Goal: Task Accomplishment & Management: Manage account settings

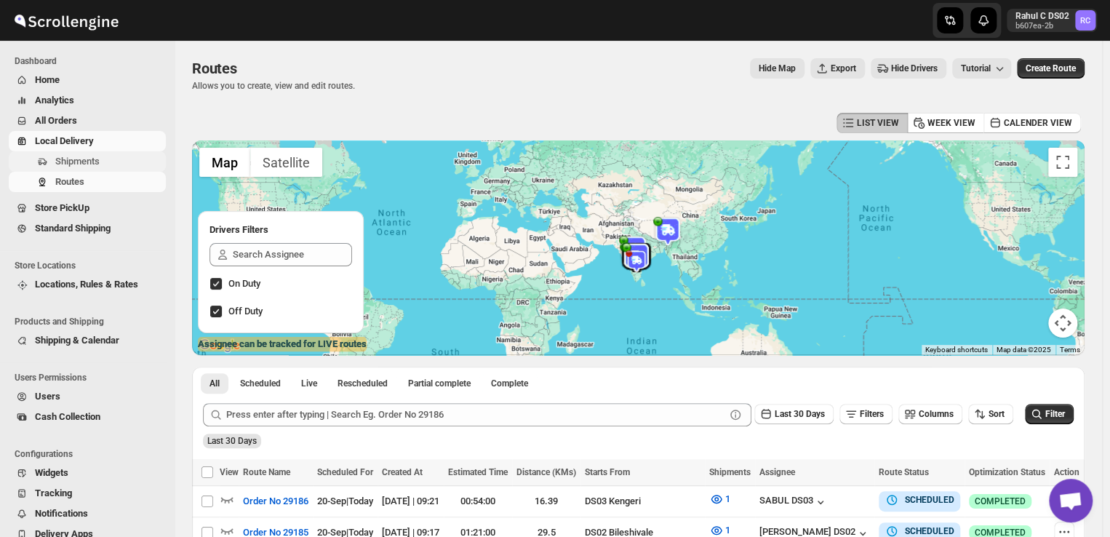
click at [102, 161] on span "Shipments" at bounding box center [109, 161] width 108 height 15
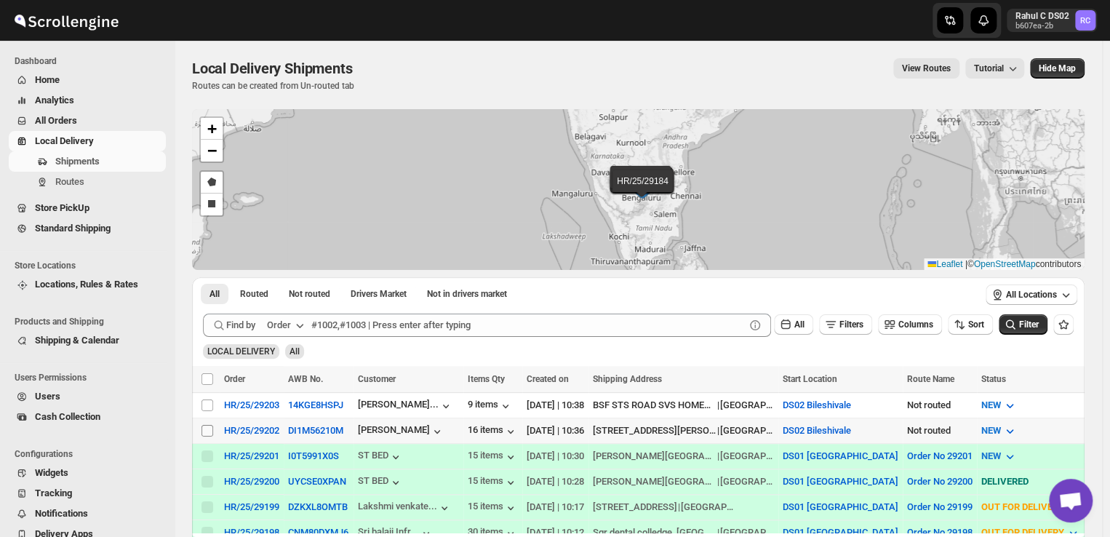
click at [204, 428] on input "Select shipment" at bounding box center [207, 431] width 12 height 12
checkbox input "true"
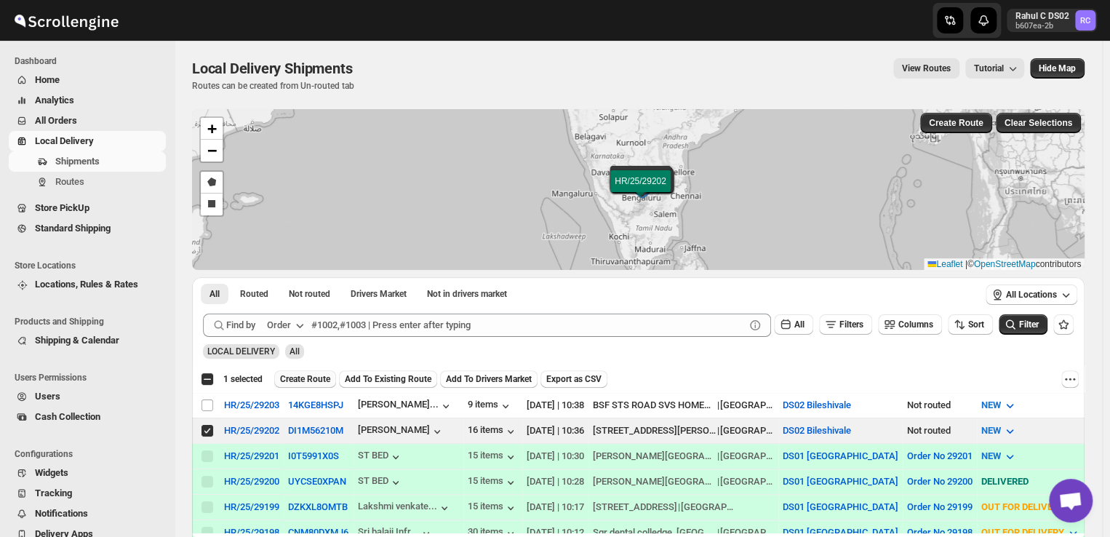
click at [311, 380] on span "Create Route" at bounding box center [305, 379] width 50 height 12
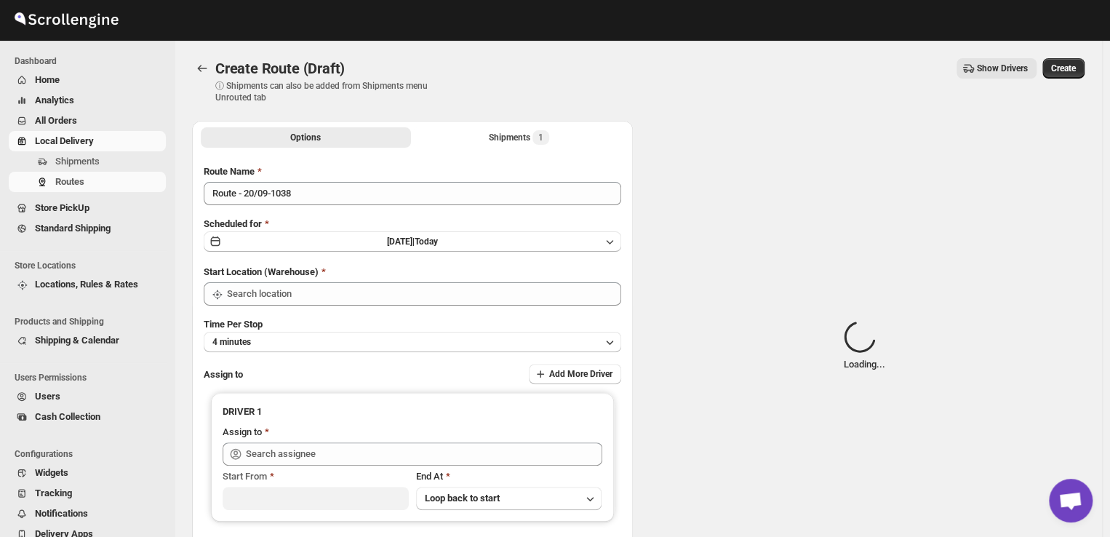
type input "DS02 Bileshivale"
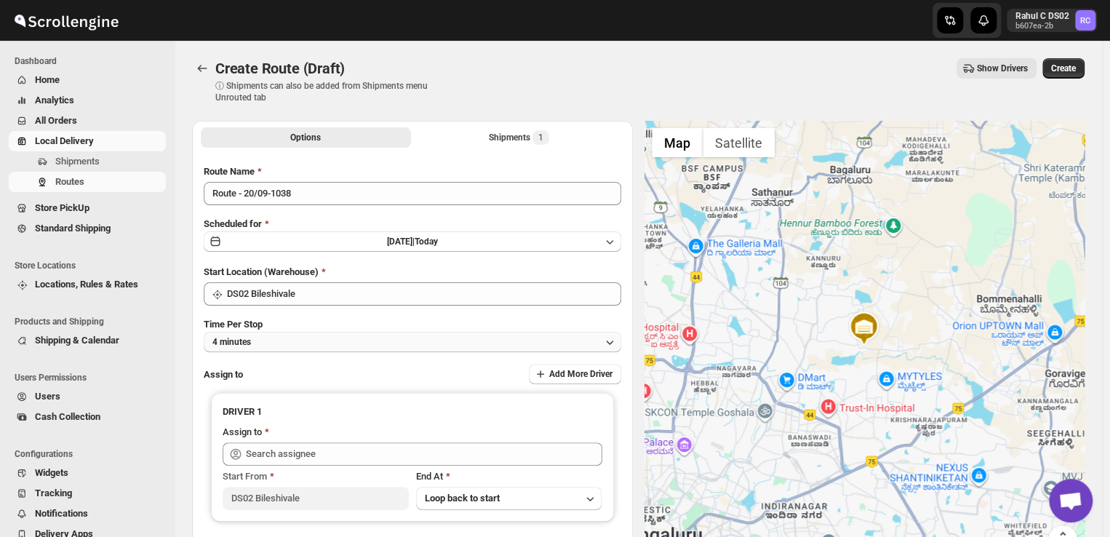
click at [302, 341] on button "4 minutes" at bounding box center [413, 342] width 418 height 20
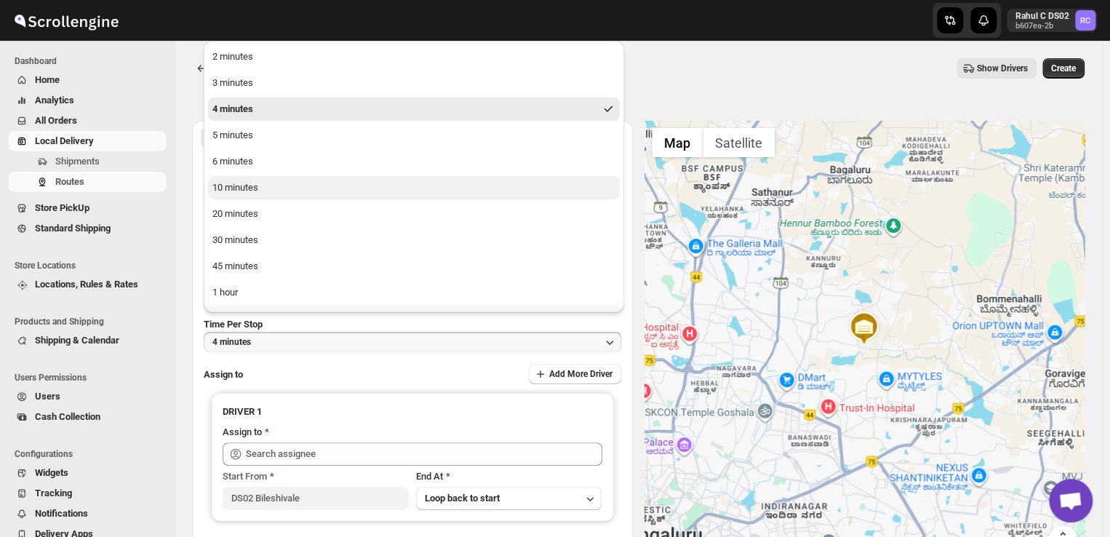
click at [252, 184] on div "10 minutes" at bounding box center [235, 187] width 46 height 15
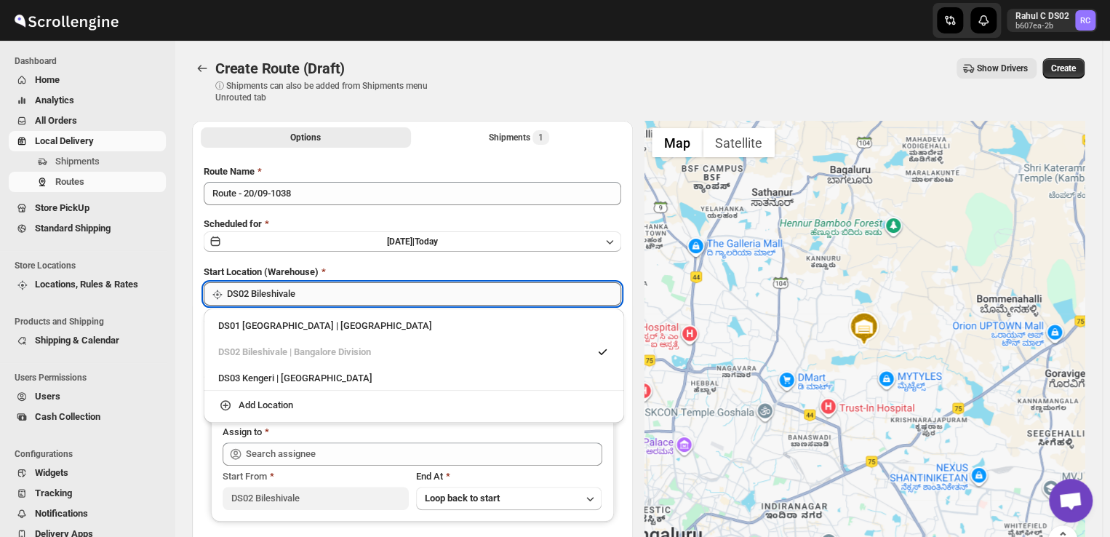
click at [326, 302] on input "DS02 Bileshivale" at bounding box center [424, 293] width 394 height 23
click at [252, 379] on div "DS03 Kengeri | Bengaluru" at bounding box center [413, 378] width 391 height 15
type input "DS03 Kengeri"
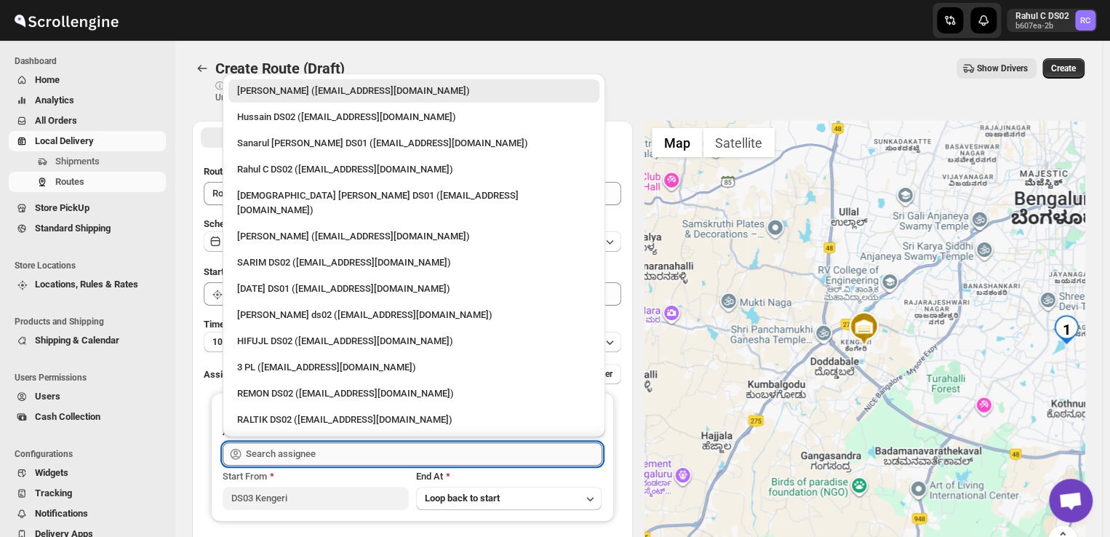
click at [313, 458] on input "text" at bounding box center [424, 453] width 356 height 23
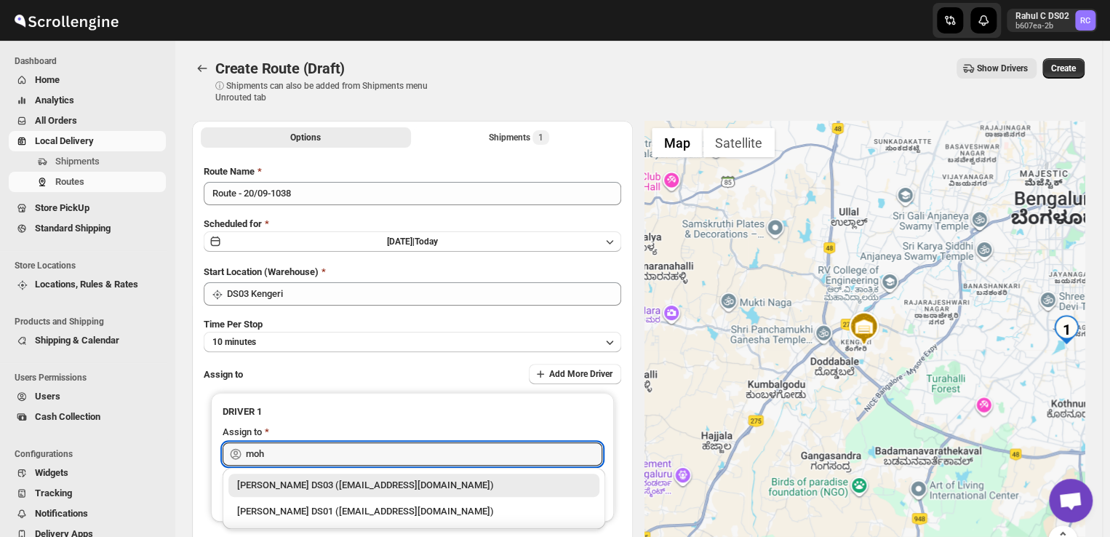
click at [311, 484] on div "Mohim uddin DS03 (veyanal843@bizmud.com)" at bounding box center [414, 485] width 354 height 15
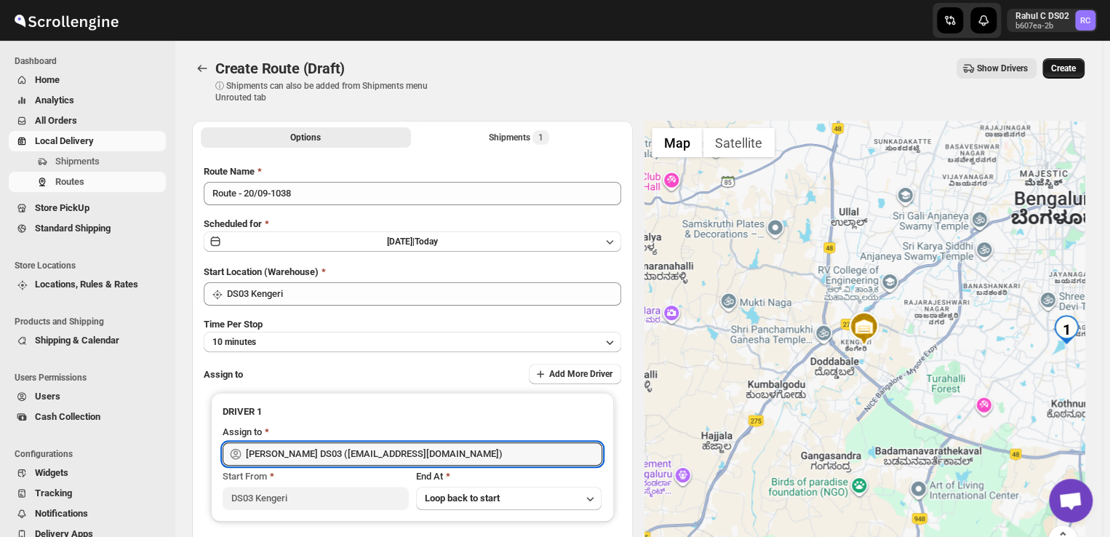
type input "Mohim uddin DS03 (veyanal843@bizmud.com)"
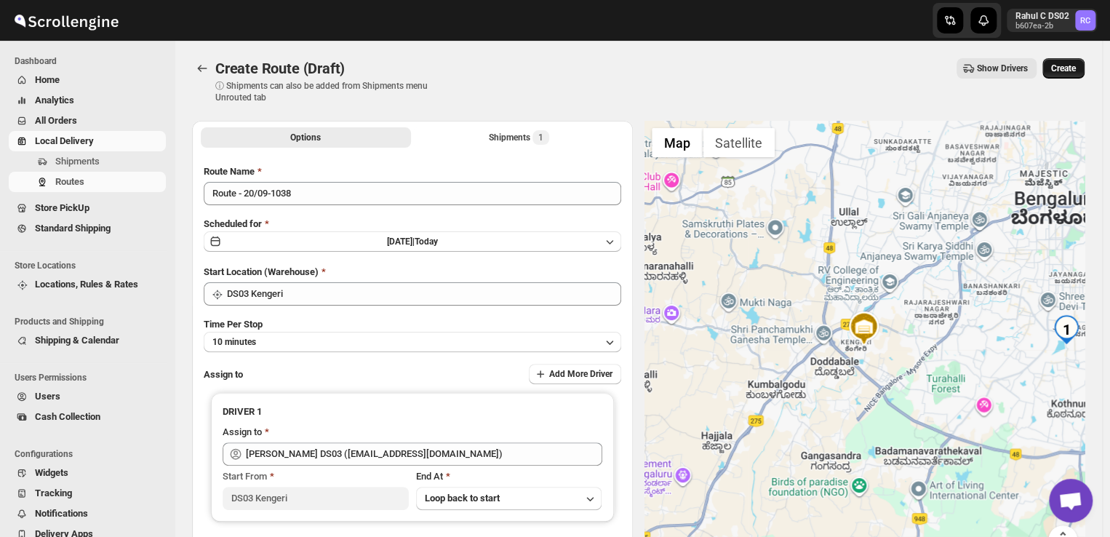
click at [1068, 68] on span "Create" at bounding box center [1063, 69] width 25 height 12
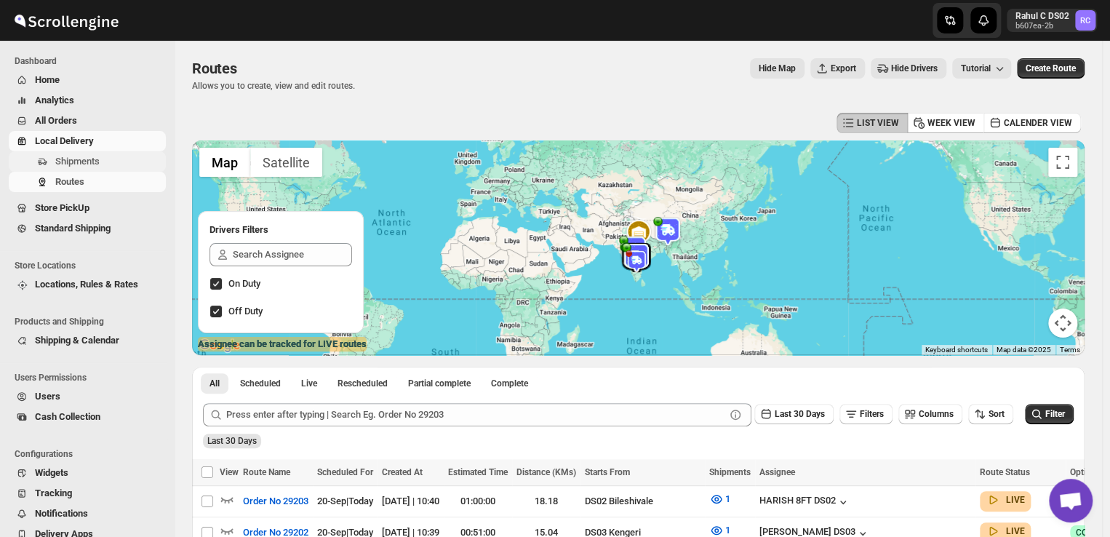
click at [107, 159] on span "Shipments" at bounding box center [109, 161] width 108 height 15
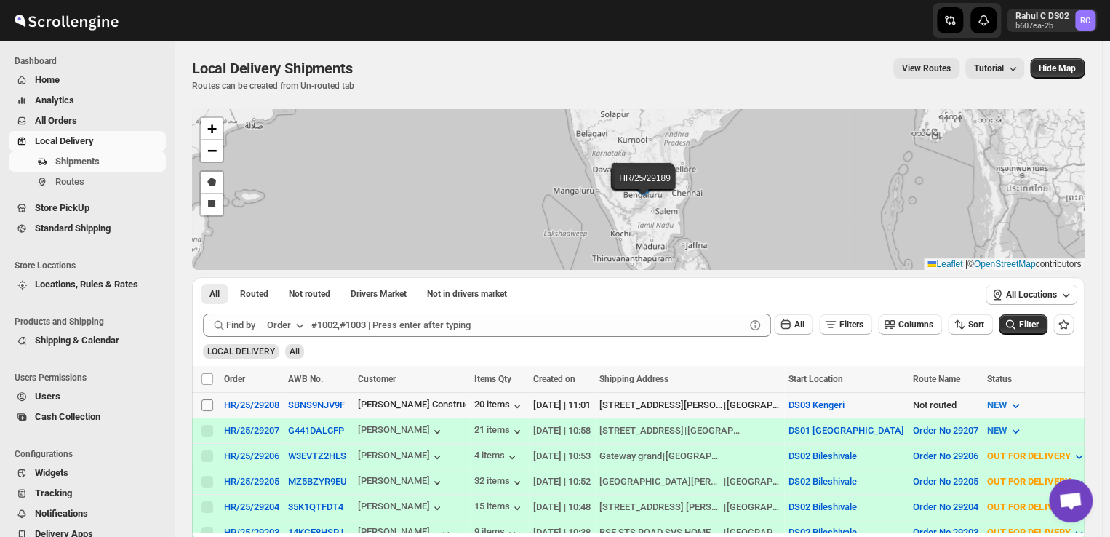
click at [207, 408] on input "Select shipment" at bounding box center [207, 405] width 12 height 12
checkbox input "true"
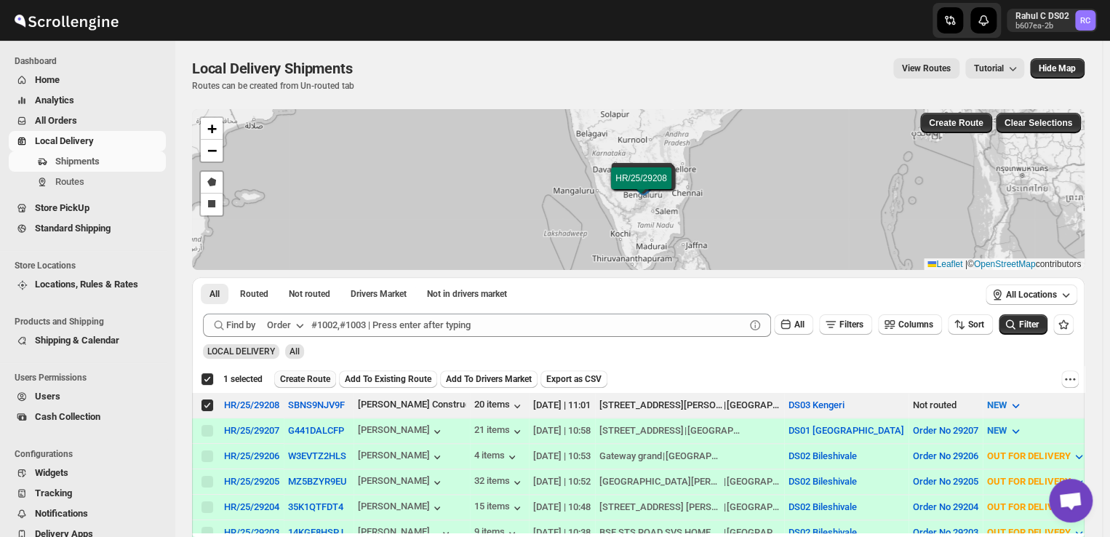
click at [320, 373] on span "Create Route" at bounding box center [305, 379] width 50 height 12
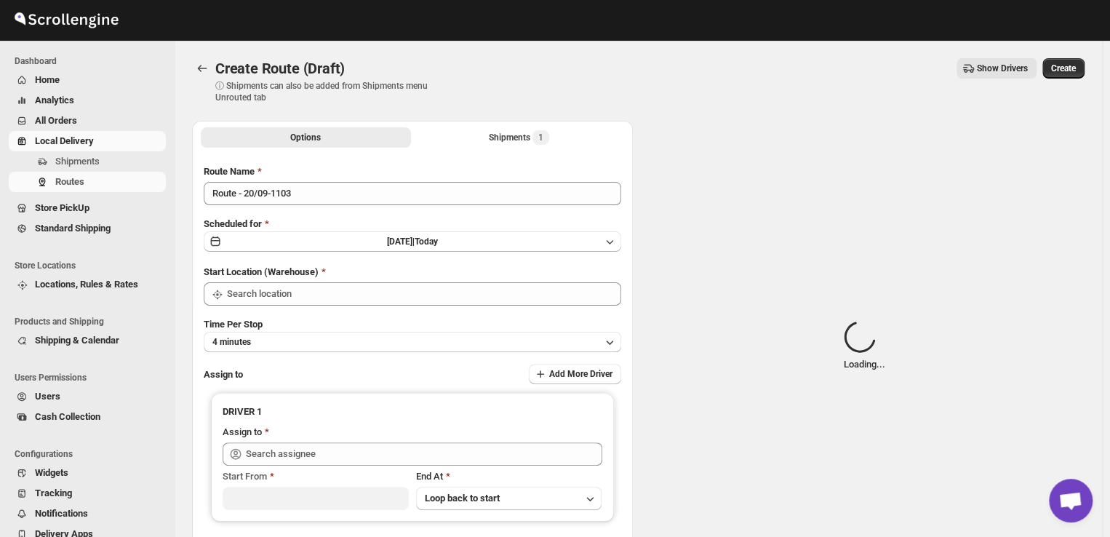
type input "DS03 Kengeri"
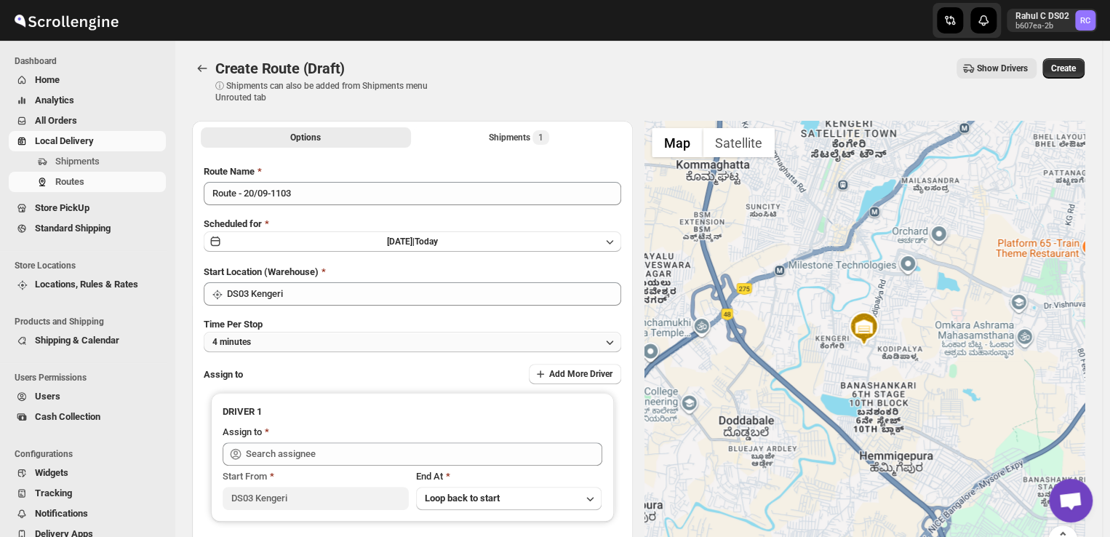
click at [285, 340] on button "4 minutes" at bounding box center [413, 342] width 418 height 20
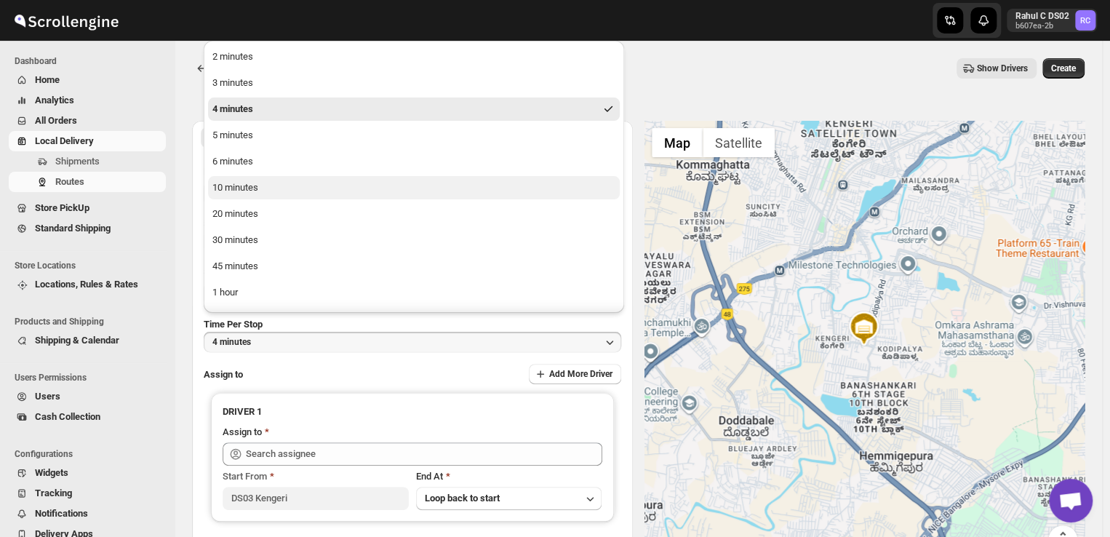
click at [244, 185] on div "10 minutes" at bounding box center [235, 187] width 46 height 15
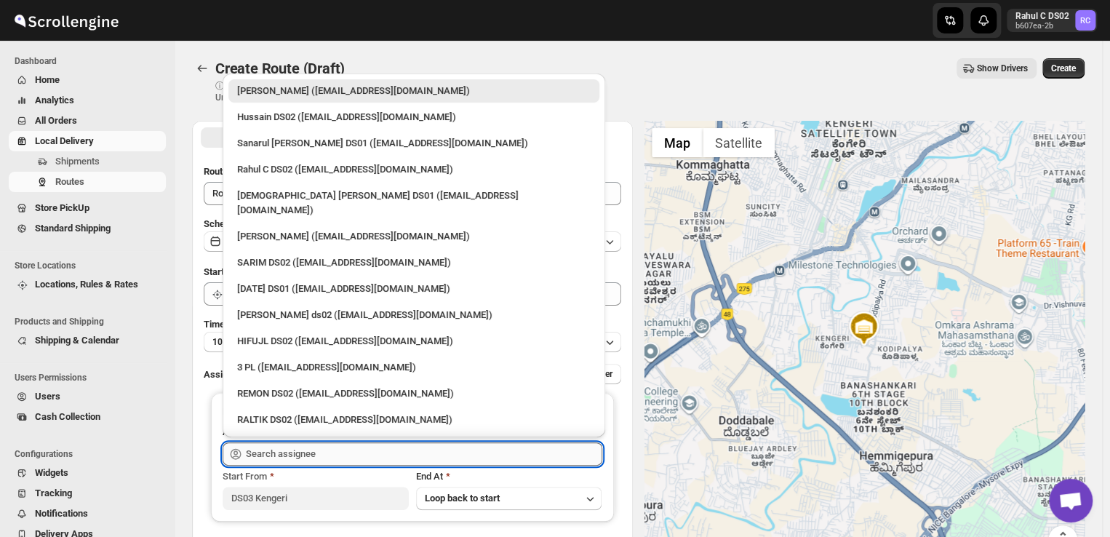
click at [334, 456] on input "text" at bounding box center [424, 453] width 356 height 23
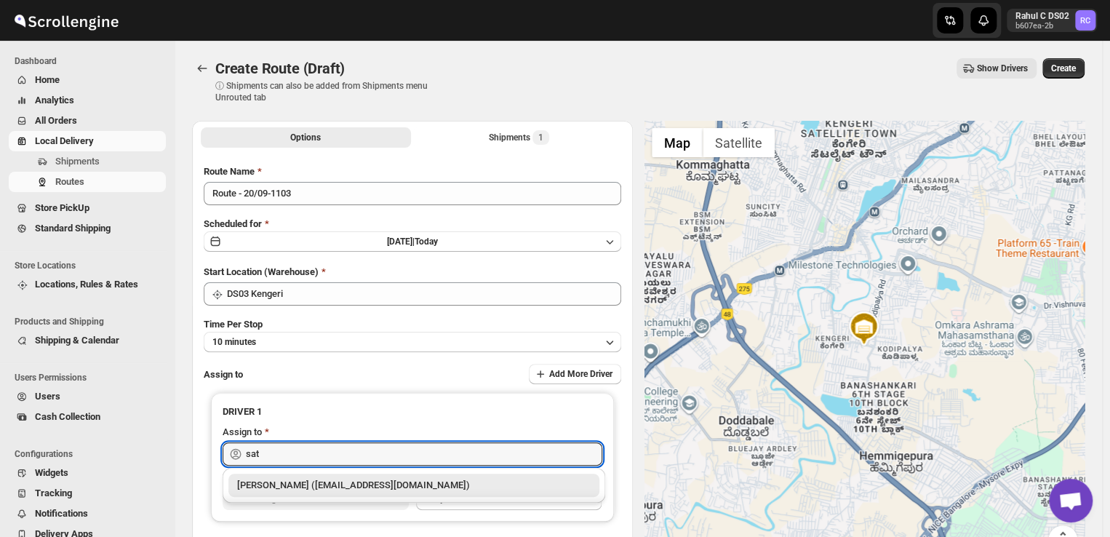
click at [311, 482] on div "Satish kumar veera (tehaxi9762@chaublog.com)" at bounding box center [414, 485] width 354 height 15
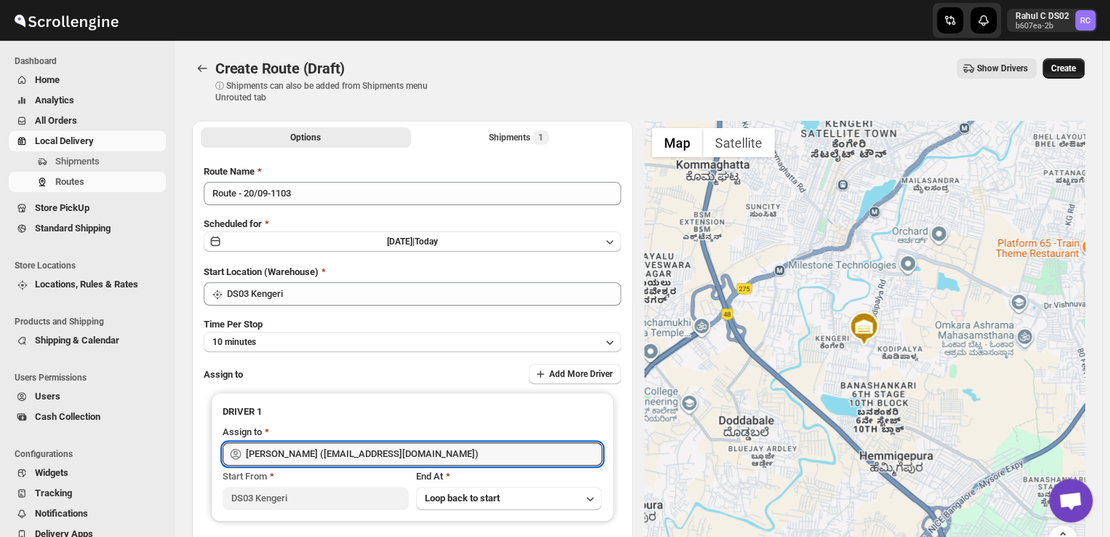
type input "Satish kumar veera (tehaxi9762@chaublog.com)"
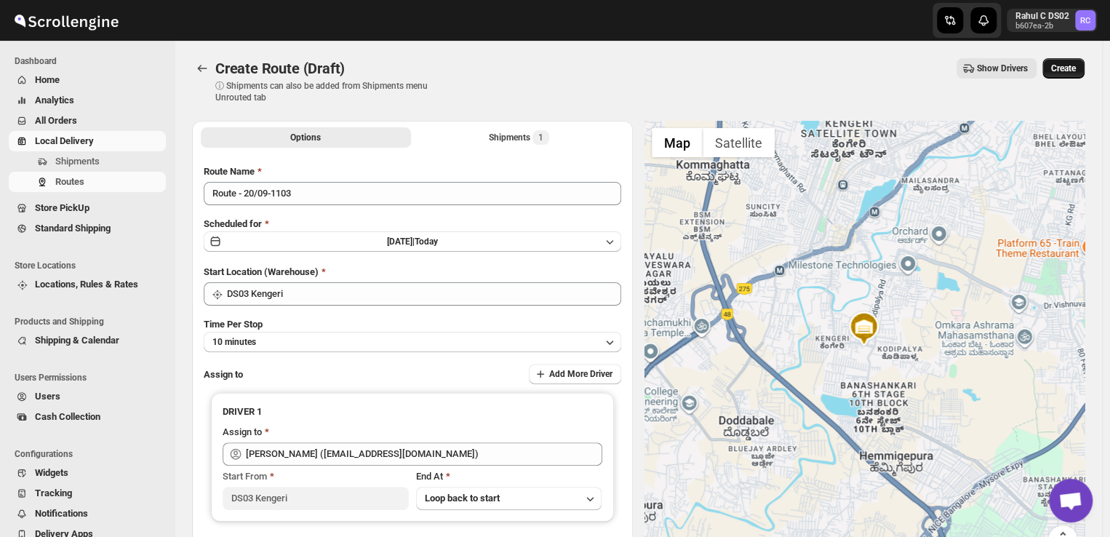
click at [1071, 66] on span "Create" at bounding box center [1063, 69] width 25 height 12
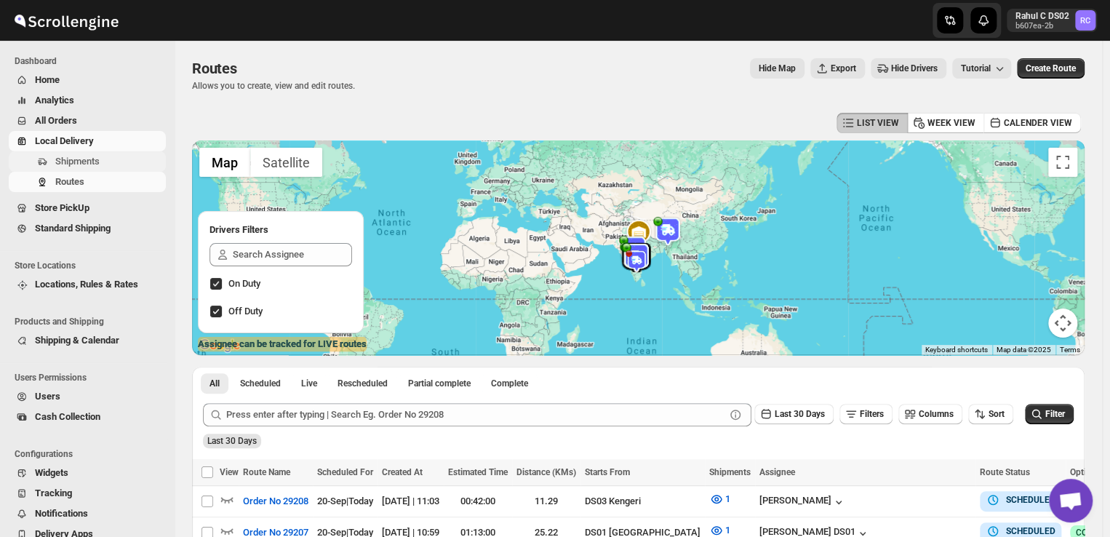
click at [119, 162] on span "Shipments" at bounding box center [109, 161] width 108 height 15
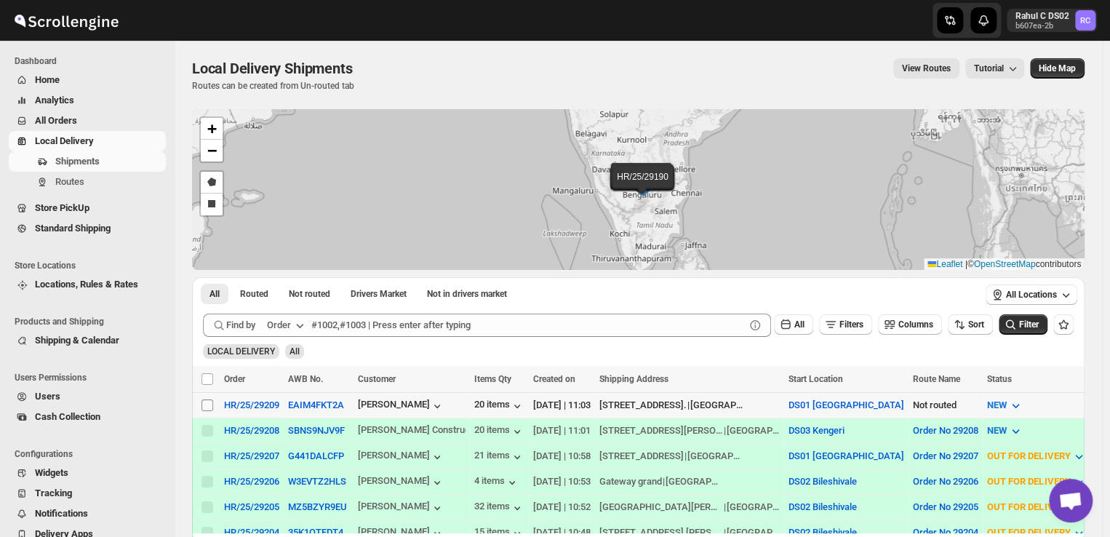
click at [204, 408] on input "Select shipment" at bounding box center [207, 405] width 12 height 12
checkbox input "true"
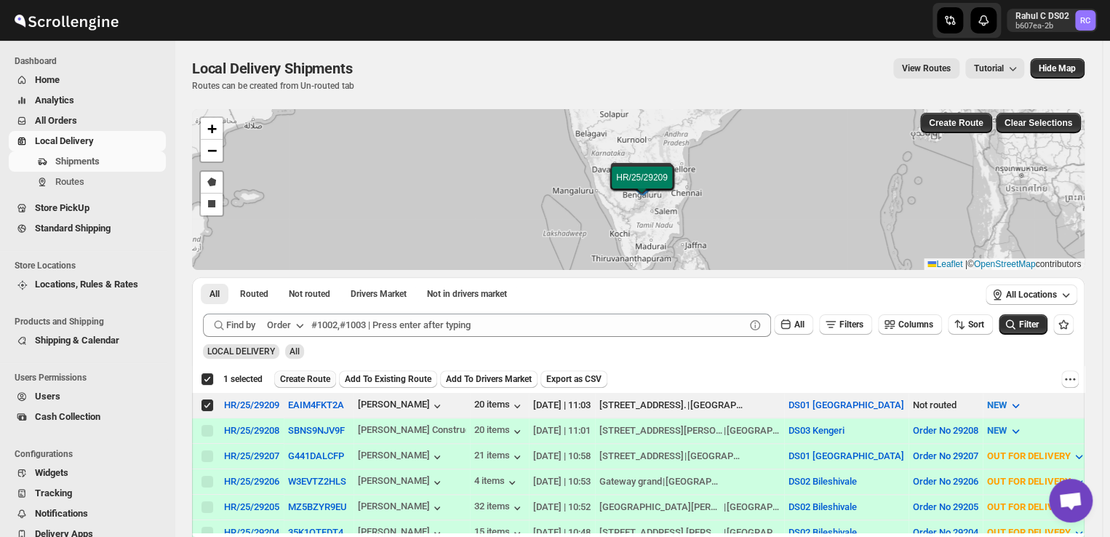
click at [313, 375] on span "Create Route" at bounding box center [305, 379] width 50 height 12
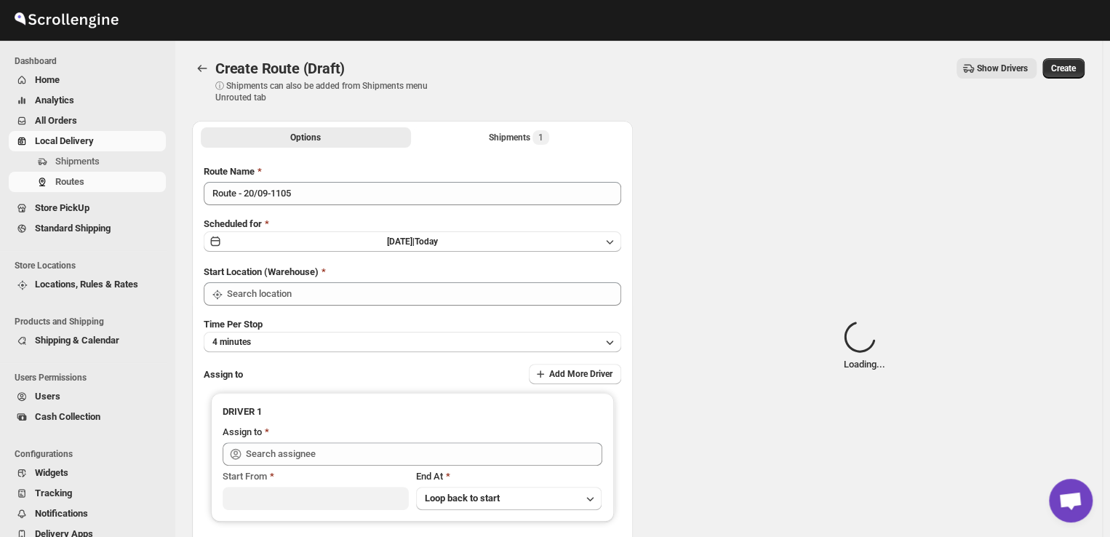
type input "DS01 [GEOGRAPHIC_DATA]"
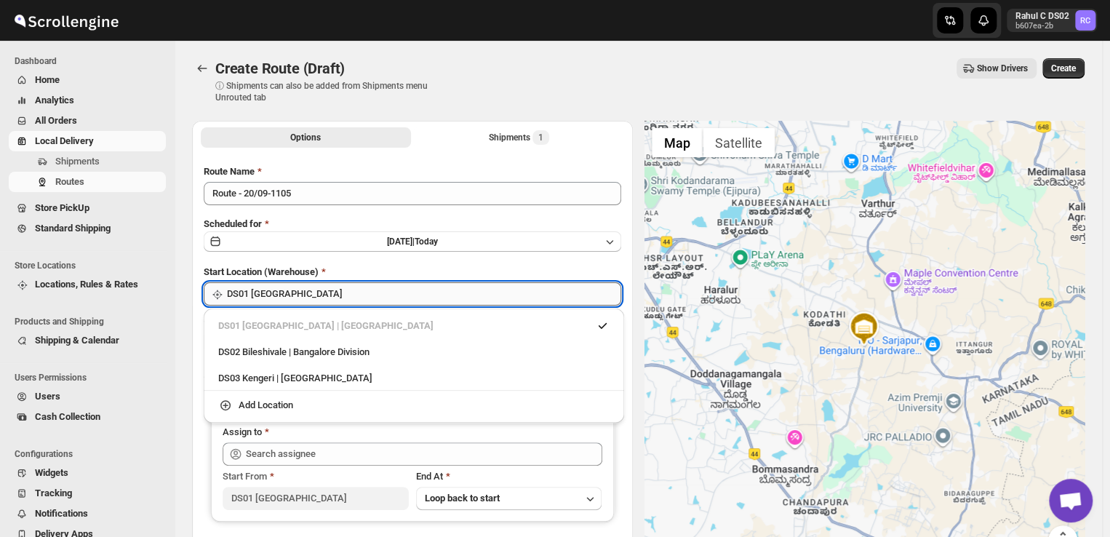
click at [303, 295] on input "DS01 [GEOGRAPHIC_DATA]" at bounding box center [424, 293] width 394 height 23
click at [357, 289] on input "DS01 [GEOGRAPHIC_DATA]" at bounding box center [424, 293] width 394 height 23
click at [254, 383] on div "DS03 Kengeri | Bengaluru" at bounding box center [413, 378] width 391 height 15
type input "DS03 Kengeri"
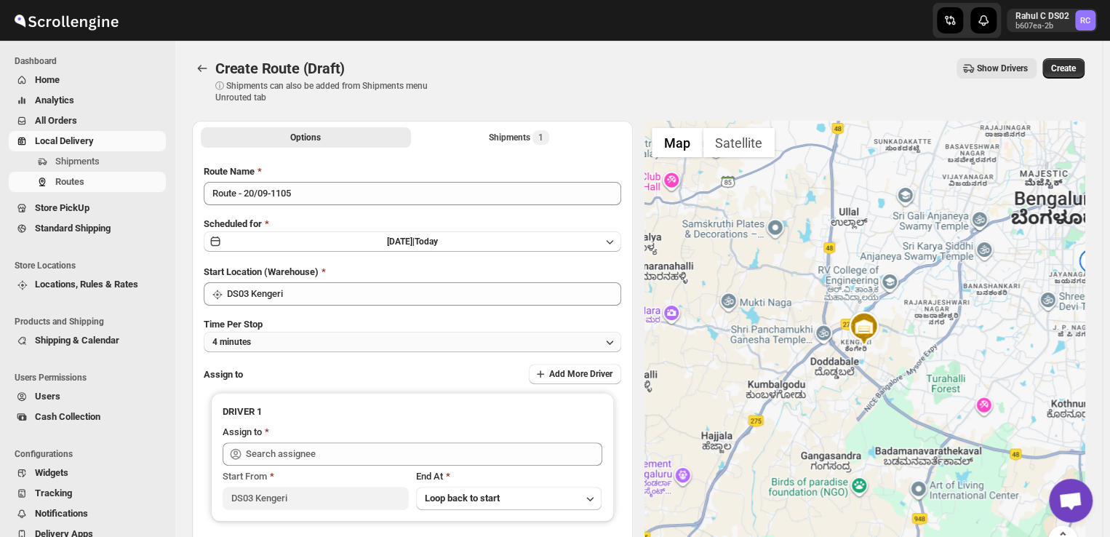
click at [271, 342] on button "4 minutes" at bounding box center [413, 342] width 418 height 20
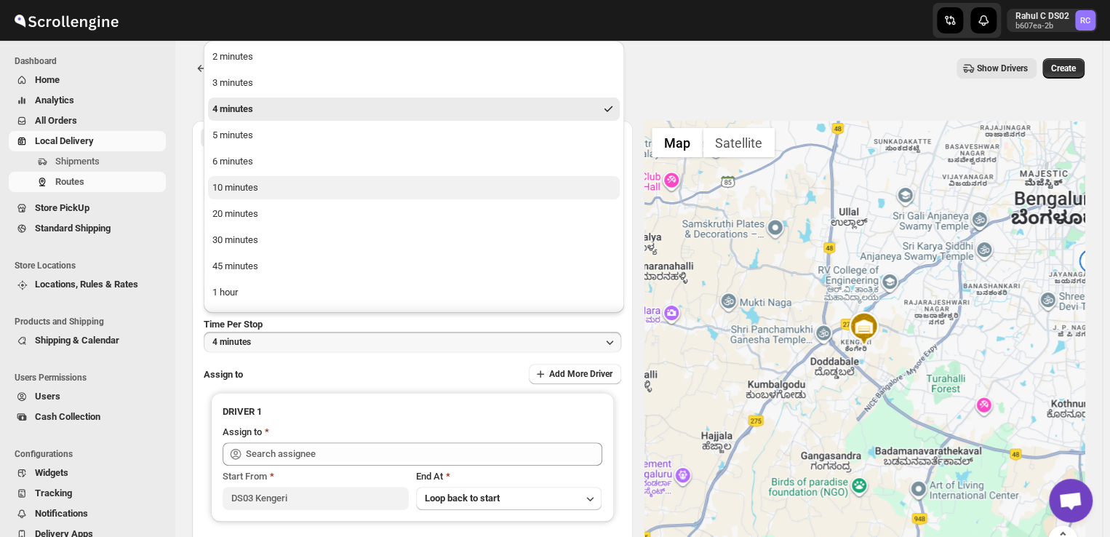
click at [245, 184] on div "10 minutes" at bounding box center [235, 187] width 46 height 15
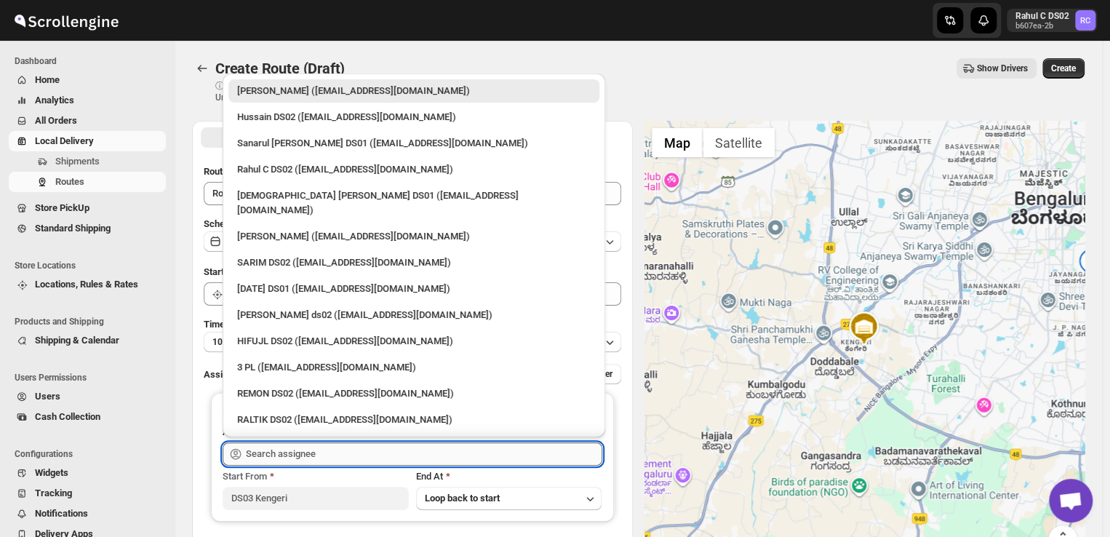
click at [329, 451] on input "text" at bounding box center [424, 453] width 356 height 23
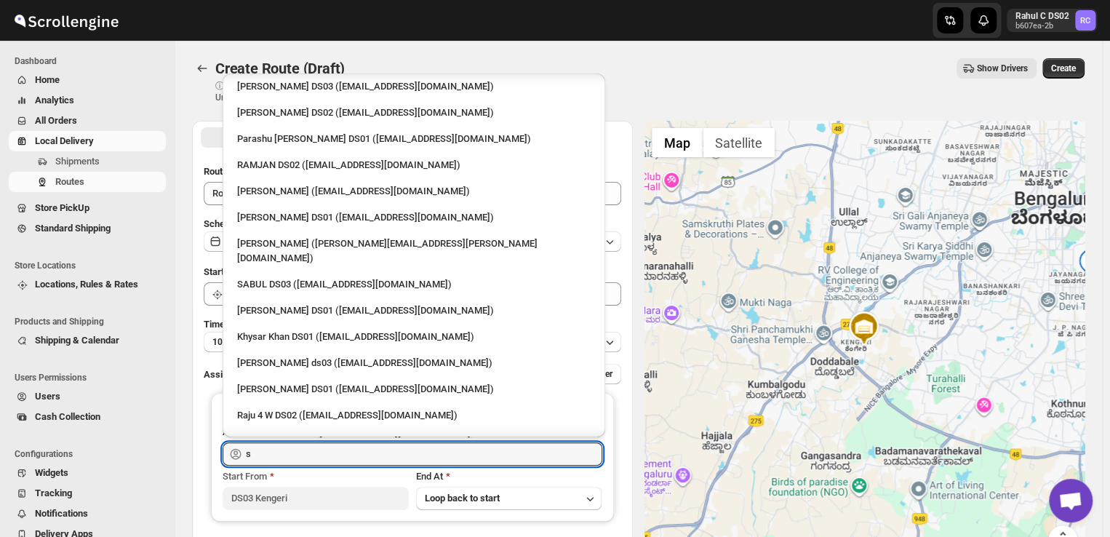
scroll to position [1010, 0]
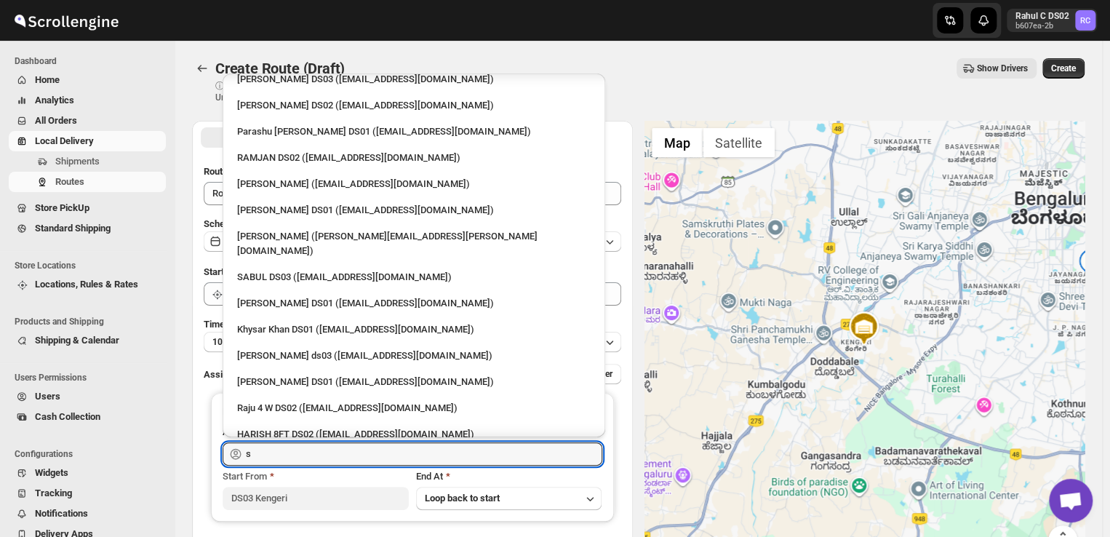
click at [301, 453] on div "Soraf [PERSON_NAME] [PERSON_NAME] DS03 ([EMAIL_ADDRESS][DOMAIN_NAME])" at bounding box center [414, 467] width 354 height 29
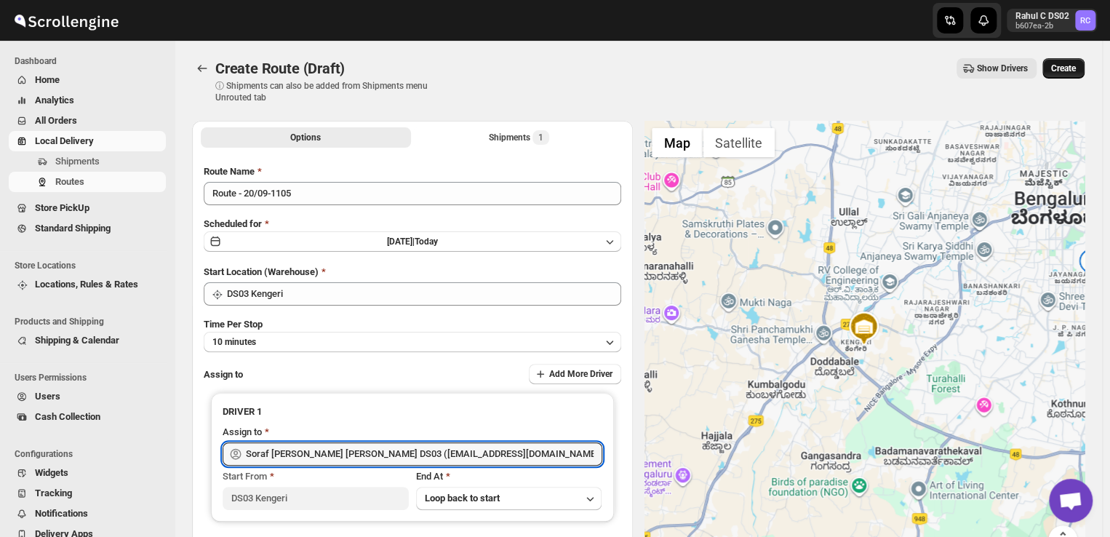
type input "Soraf [PERSON_NAME] [PERSON_NAME] DS03 ([EMAIL_ADDRESS][DOMAIN_NAME])"
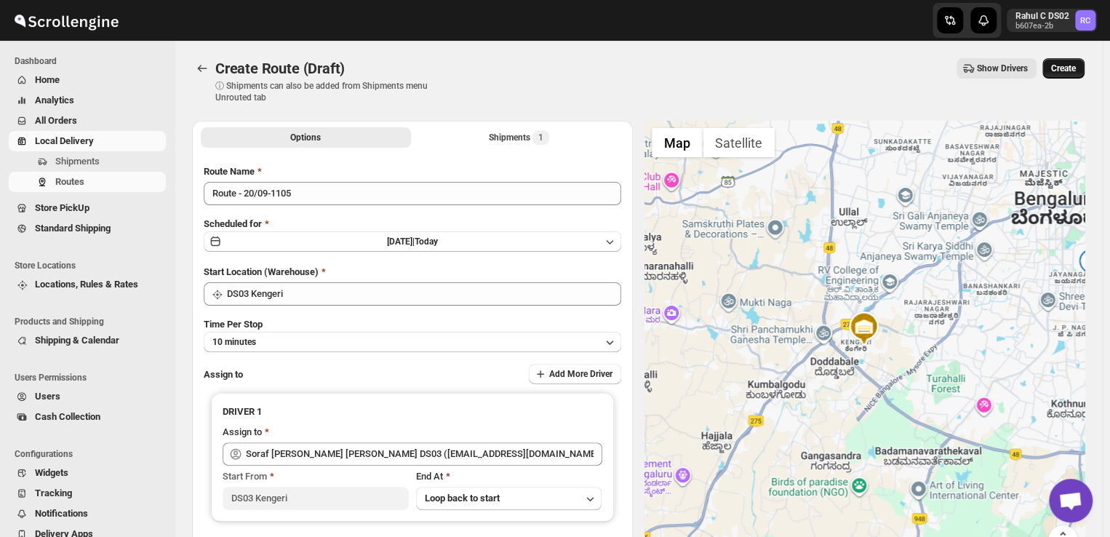
click at [1074, 68] on span "Create" at bounding box center [1063, 69] width 25 height 12
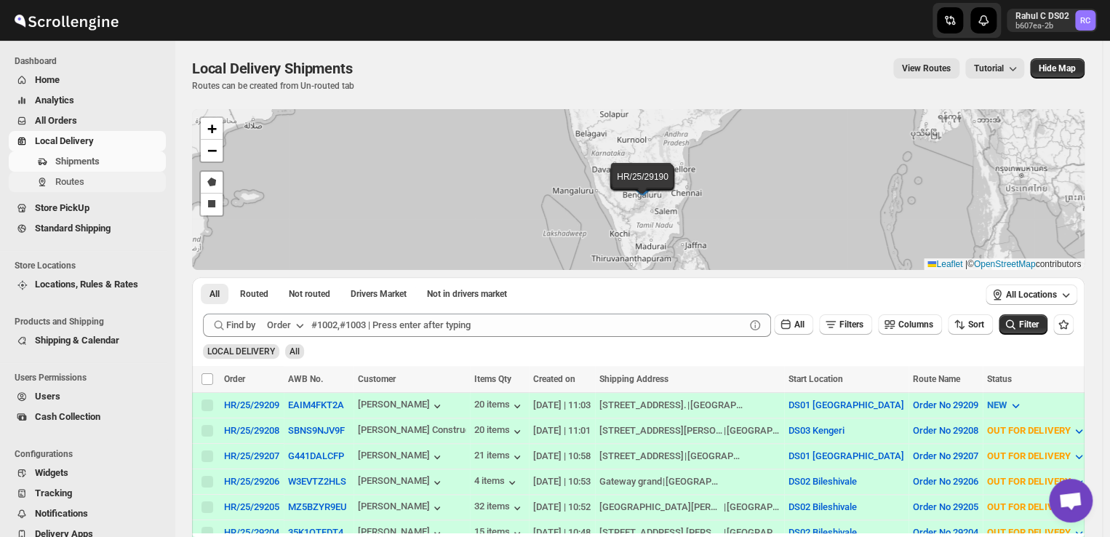
click at [82, 180] on span "Routes" at bounding box center [69, 181] width 29 height 11
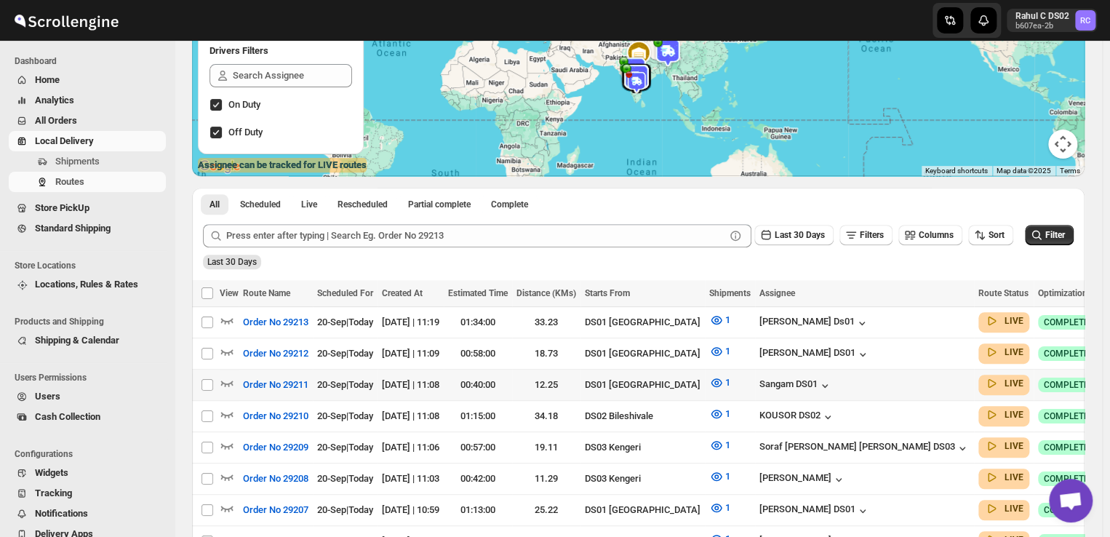
scroll to position [198, 0]
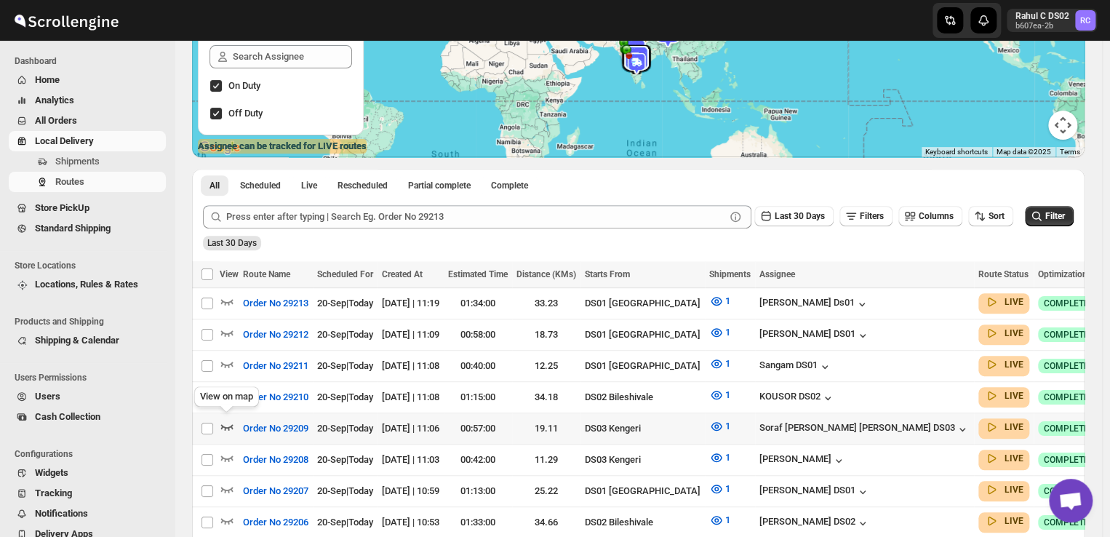
click at [223, 426] on icon "button" at bounding box center [227, 426] width 15 height 15
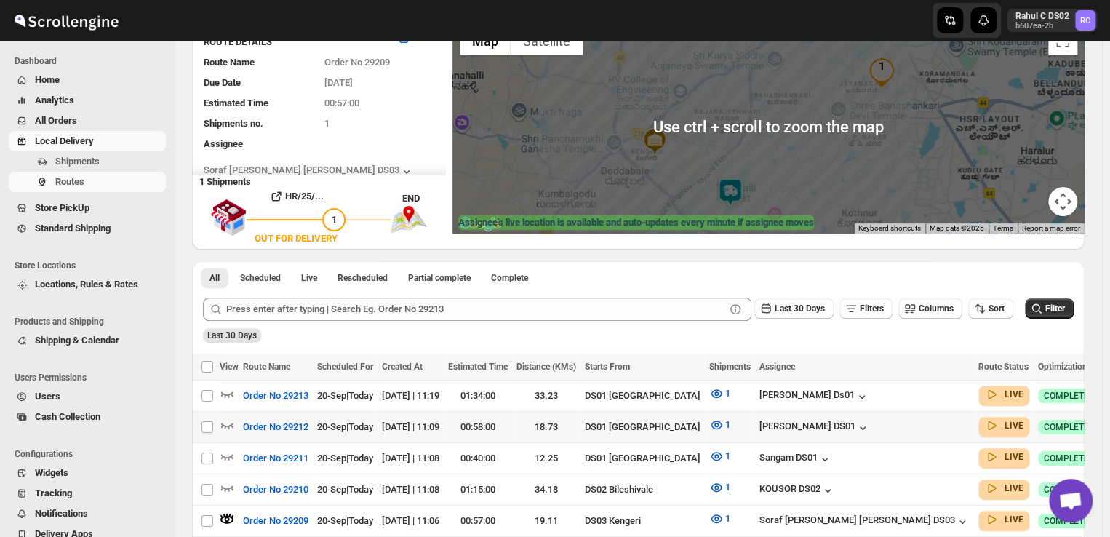
scroll to position [121, 0]
click at [768, 110] on div at bounding box center [768, 127] width 632 height 215
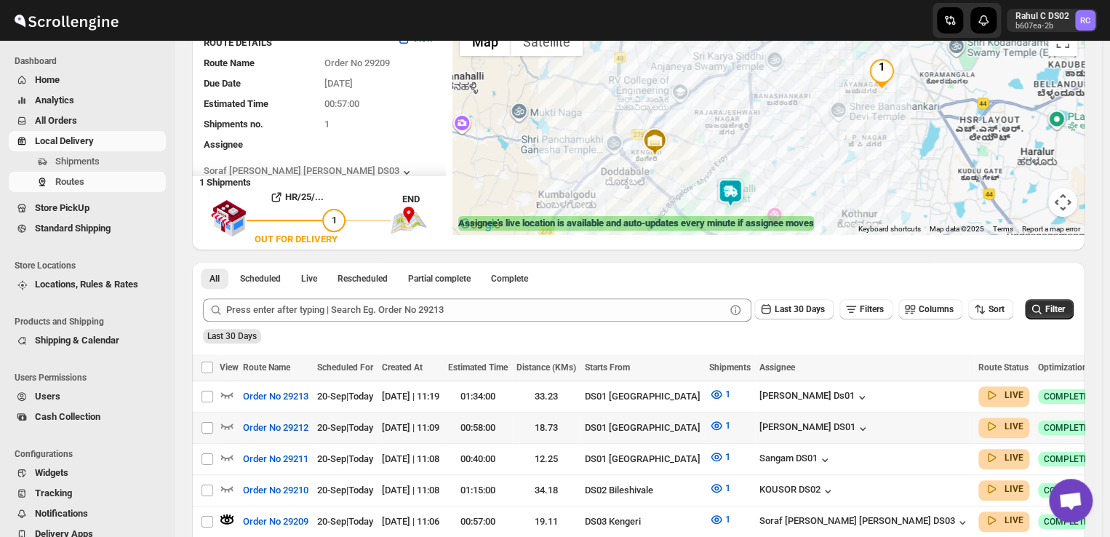
click at [768, 110] on div at bounding box center [768, 127] width 632 height 215
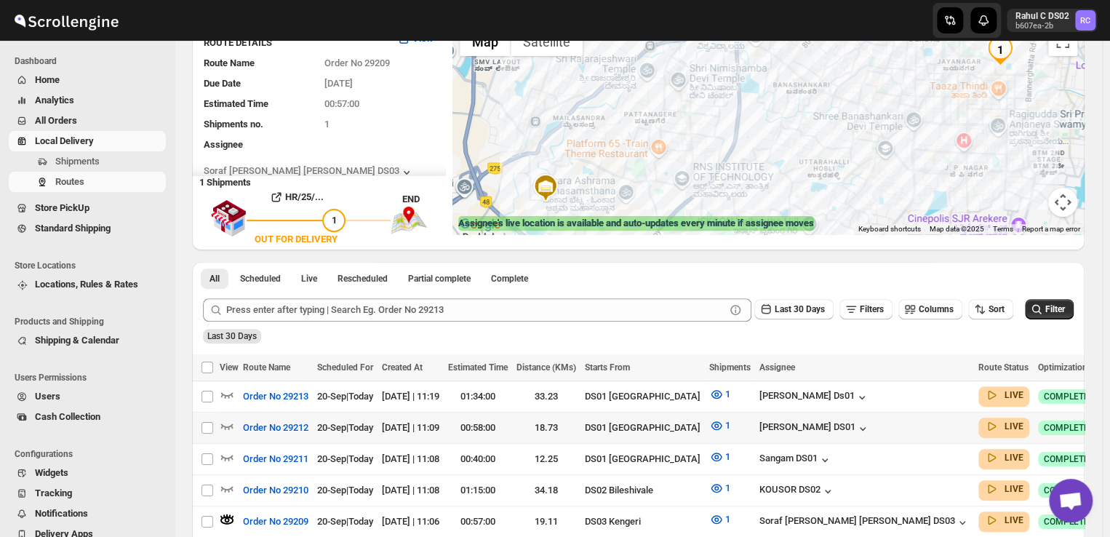
click at [556, 184] on img at bounding box center [545, 187] width 29 height 29
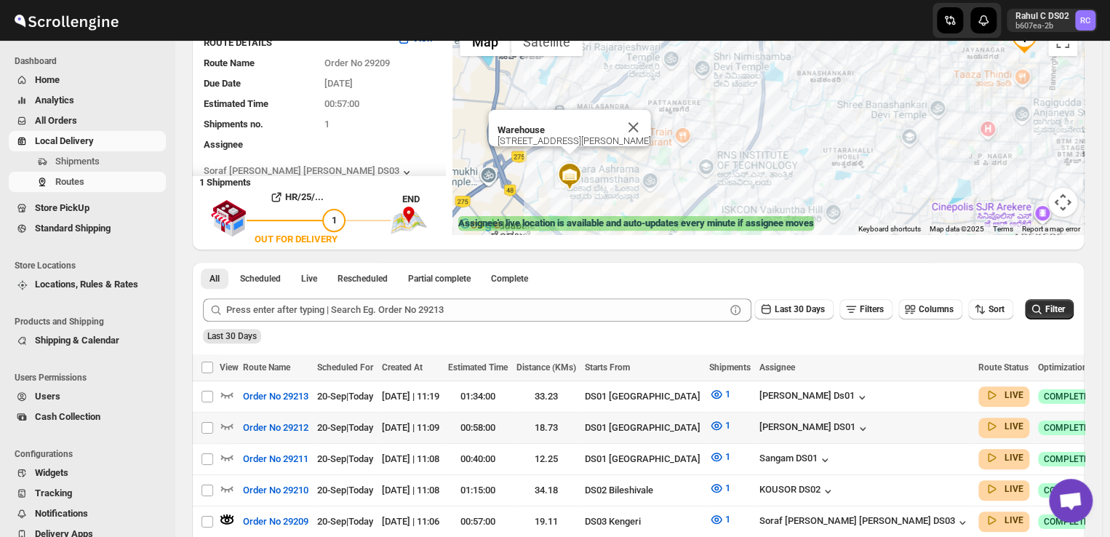
click at [847, 92] on div "Warehouse 12/1A, CV Raman Road, 560060" at bounding box center [768, 127] width 632 height 215
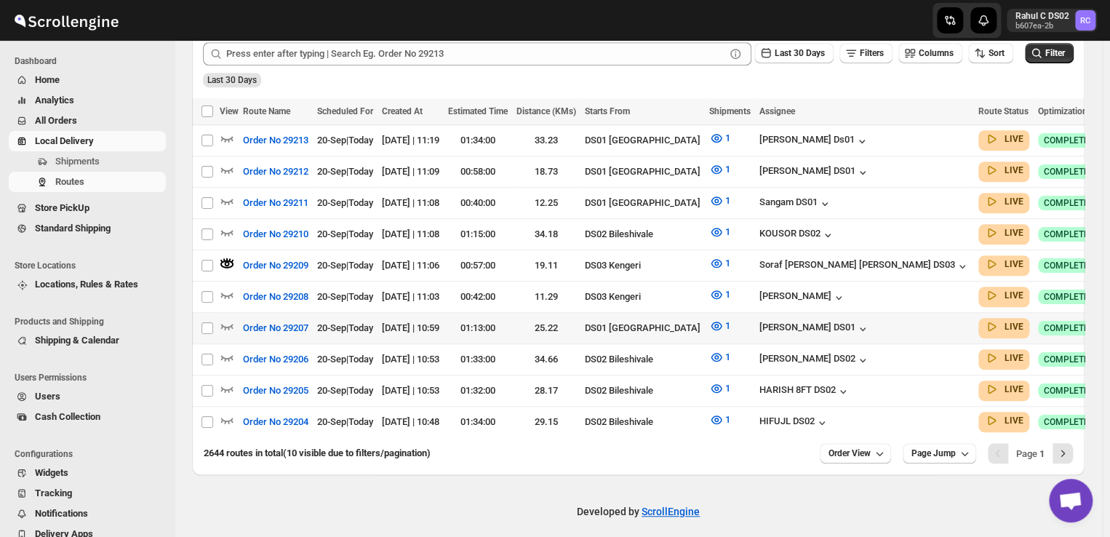
scroll to position [378, 0]
click at [1070, 445] on icon "Next" at bounding box center [1062, 452] width 15 height 15
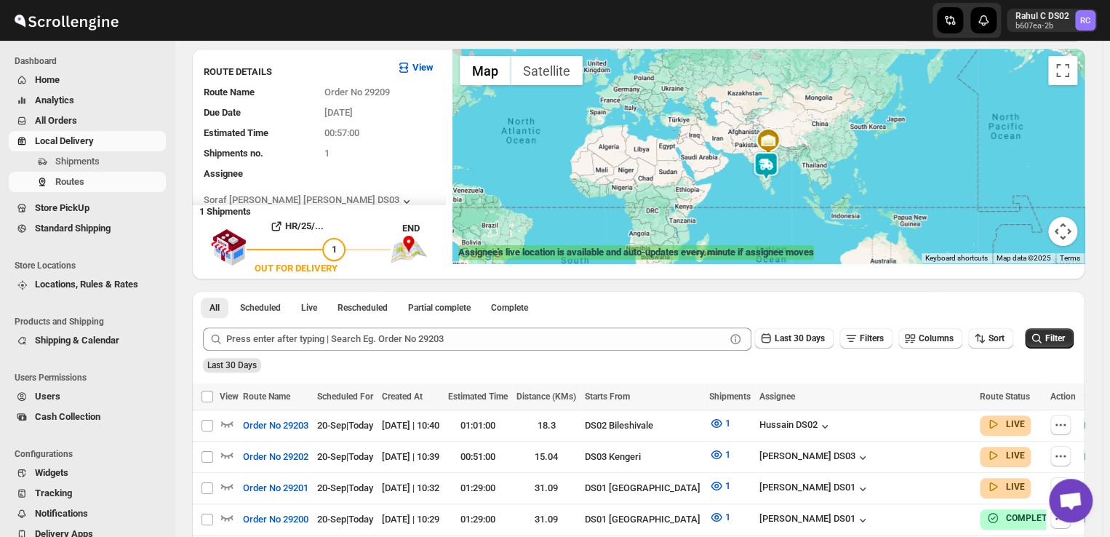
scroll to position [0, 0]
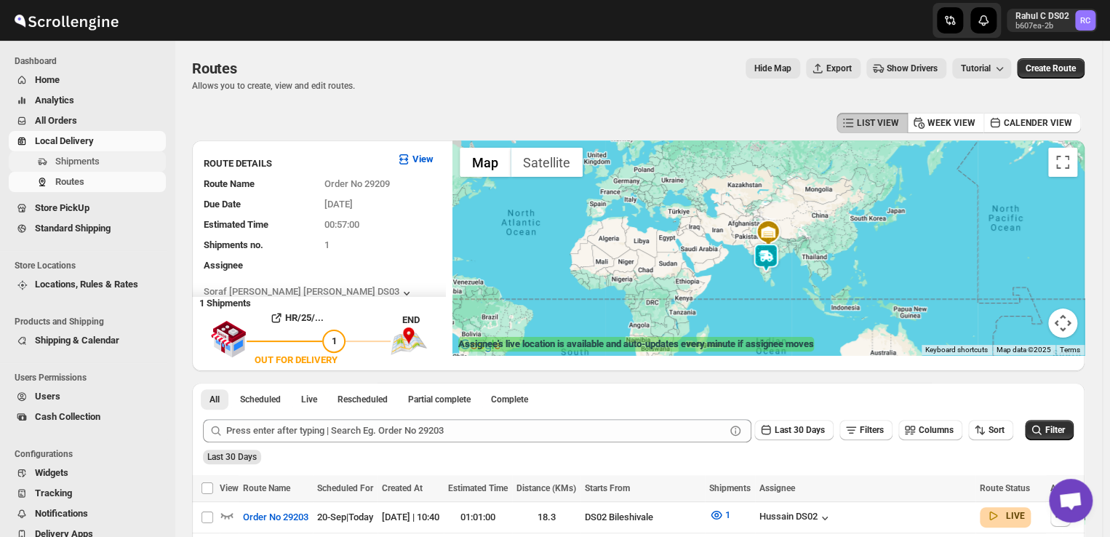
click at [86, 163] on span "Shipments" at bounding box center [77, 161] width 44 height 11
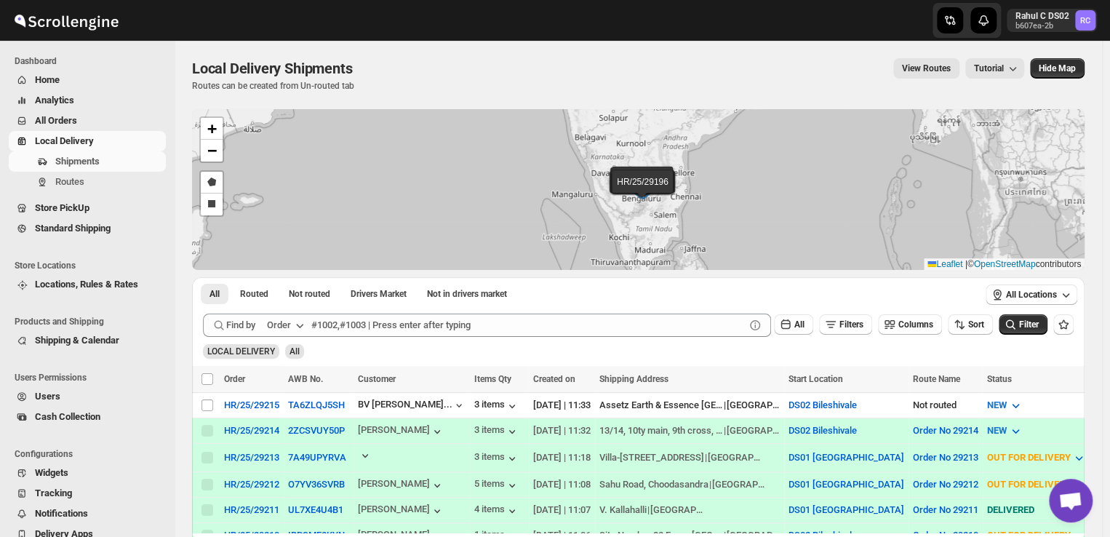
scroll to position [33, 0]
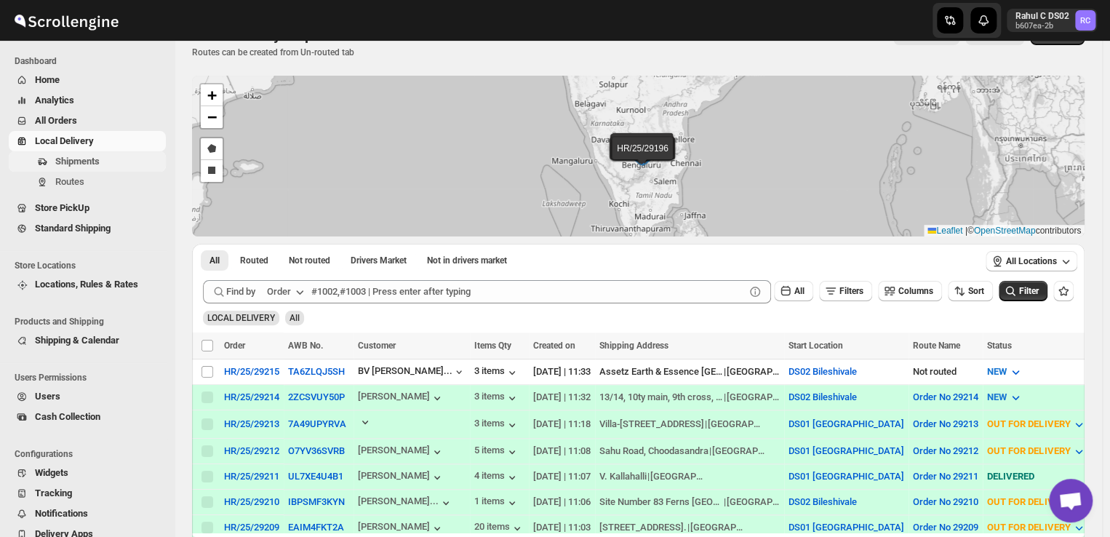
click at [116, 162] on span "Shipments" at bounding box center [109, 161] width 108 height 15
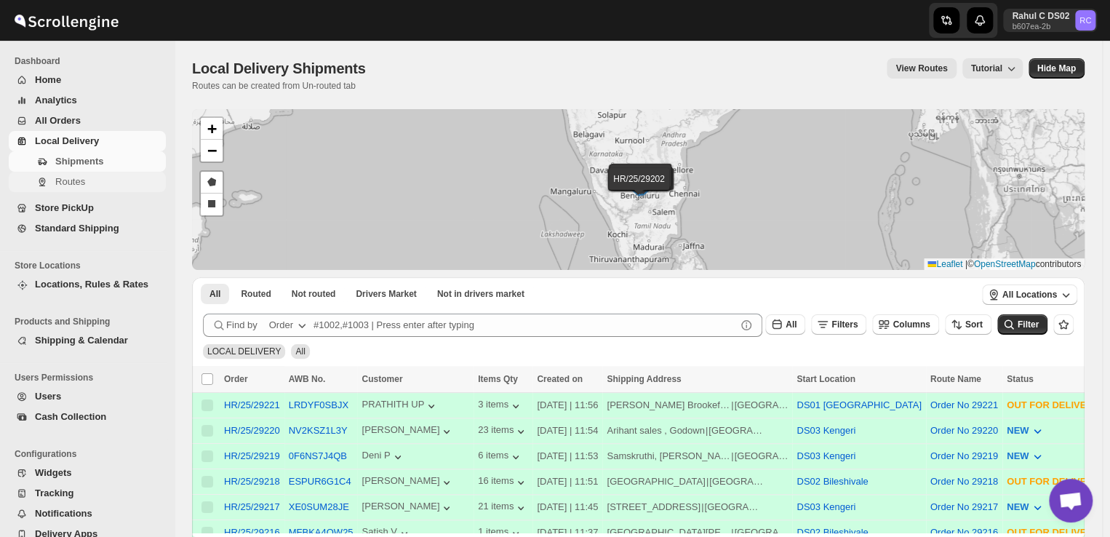
click at [74, 181] on span "Routes" at bounding box center [70, 181] width 30 height 11
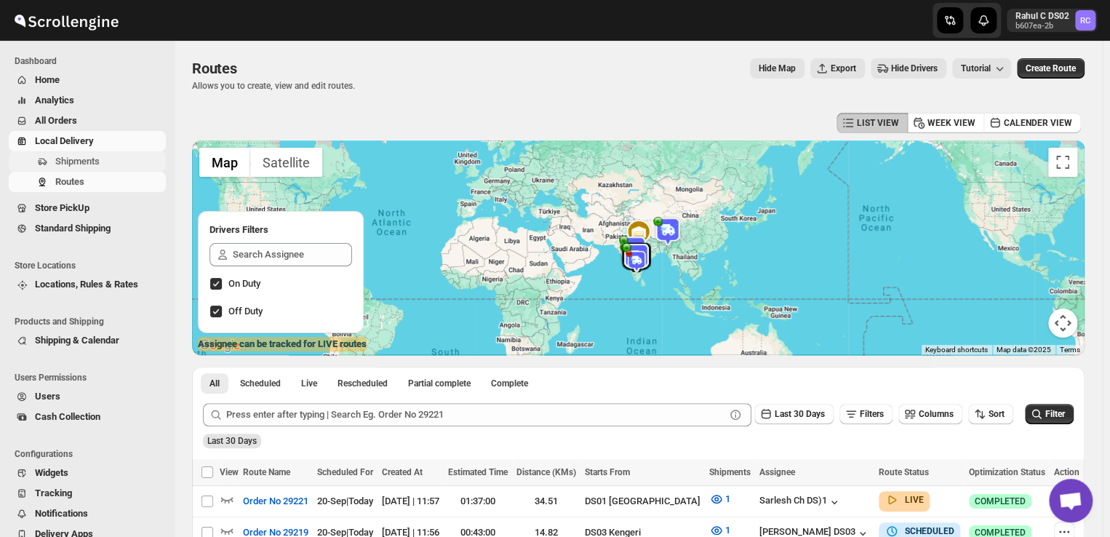
click at [99, 164] on span "Shipments" at bounding box center [77, 161] width 44 height 11
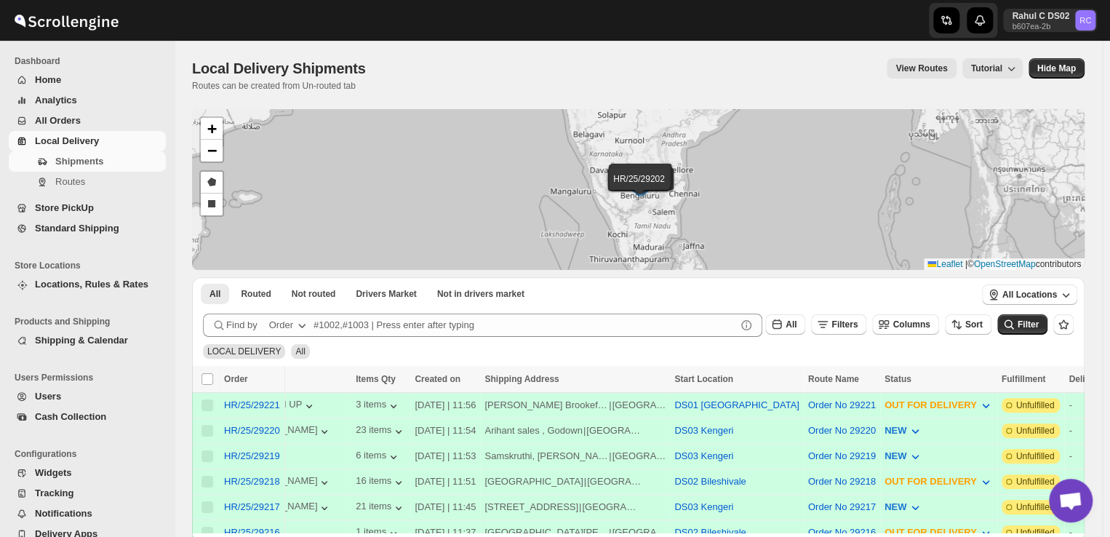
scroll to position [0, 121]
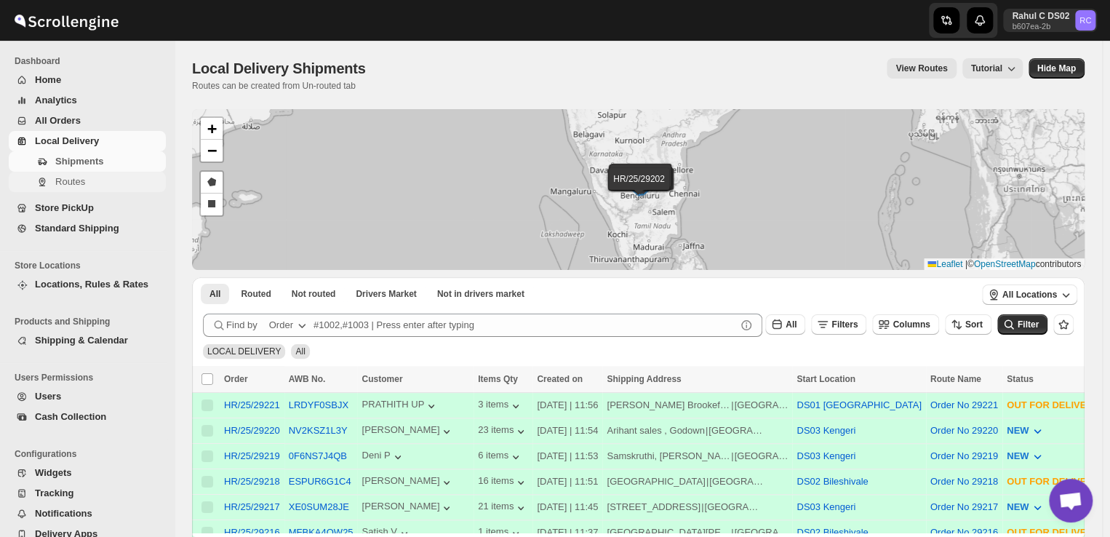
click at [73, 185] on span "Routes" at bounding box center [70, 181] width 30 height 11
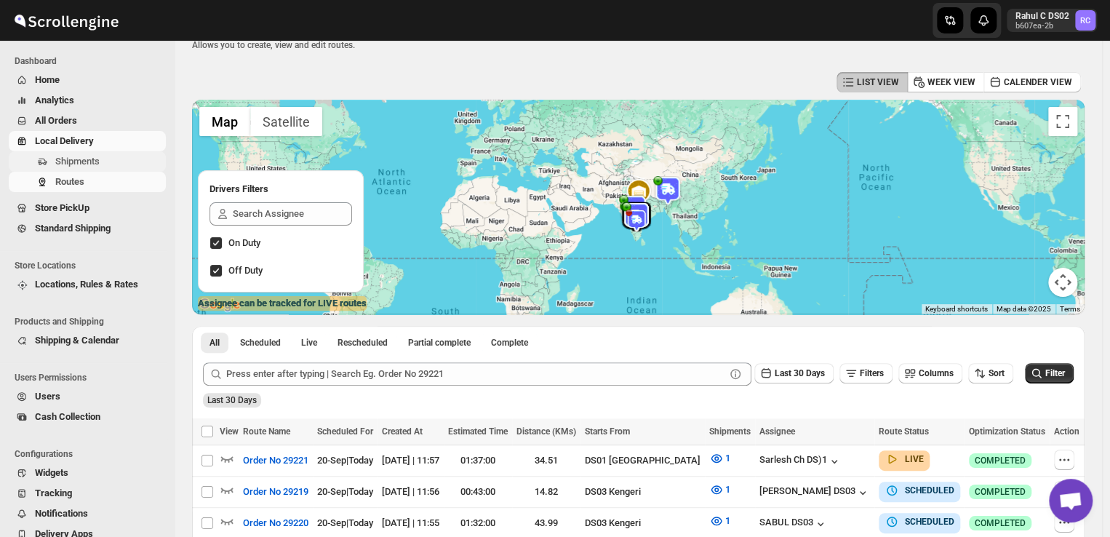
click at [128, 165] on span "Shipments" at bounding box center [109, 161] width 108 height 15
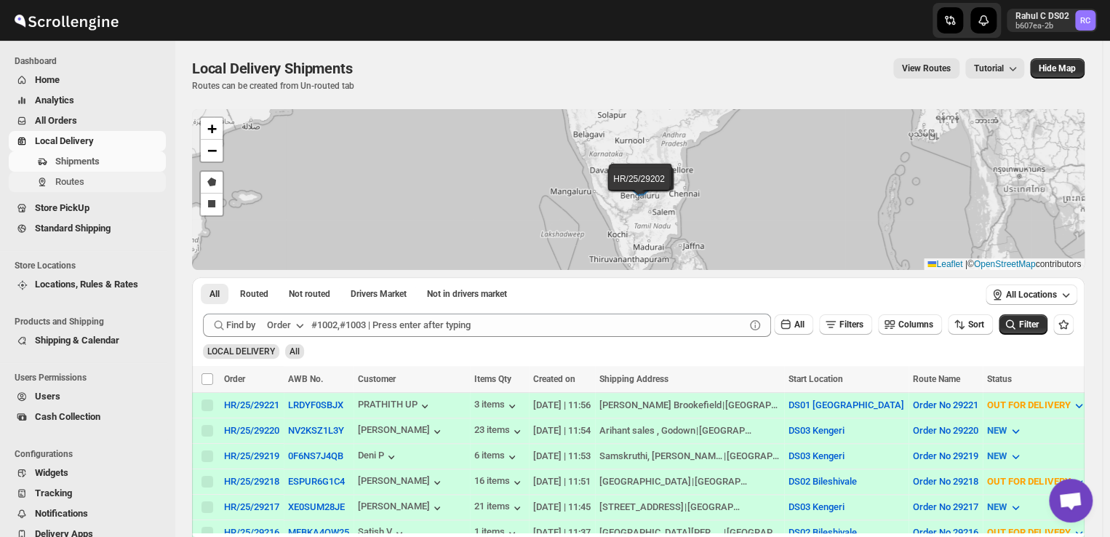
click at [113, 182] on span "Routes" at bounding box center [109, 182] width 108 height 15
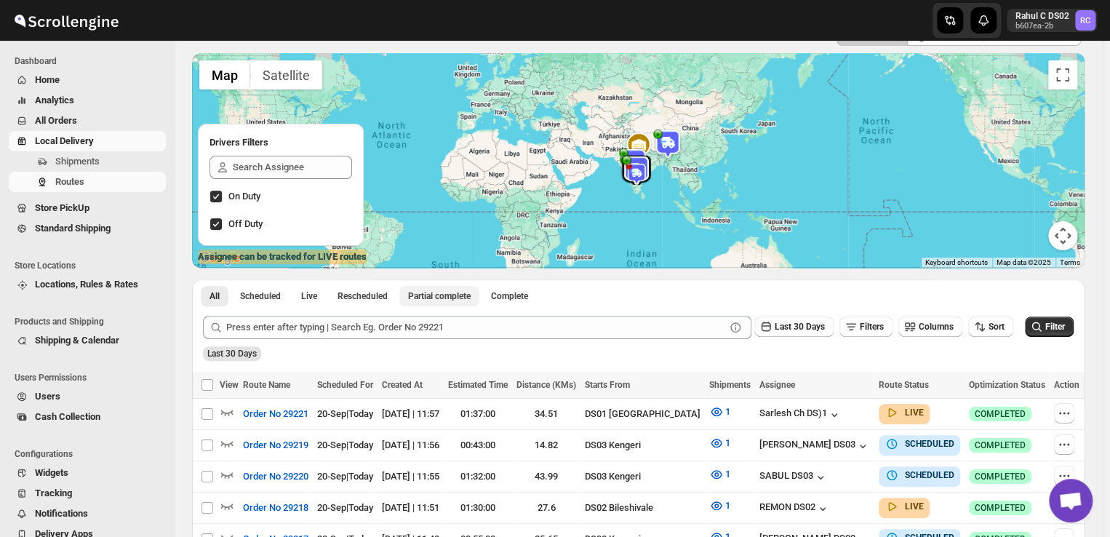
scroll to position [87, 0]
click at [104, 163] on span "Shipments" at bounding box center [109, 161] width 108 height 15
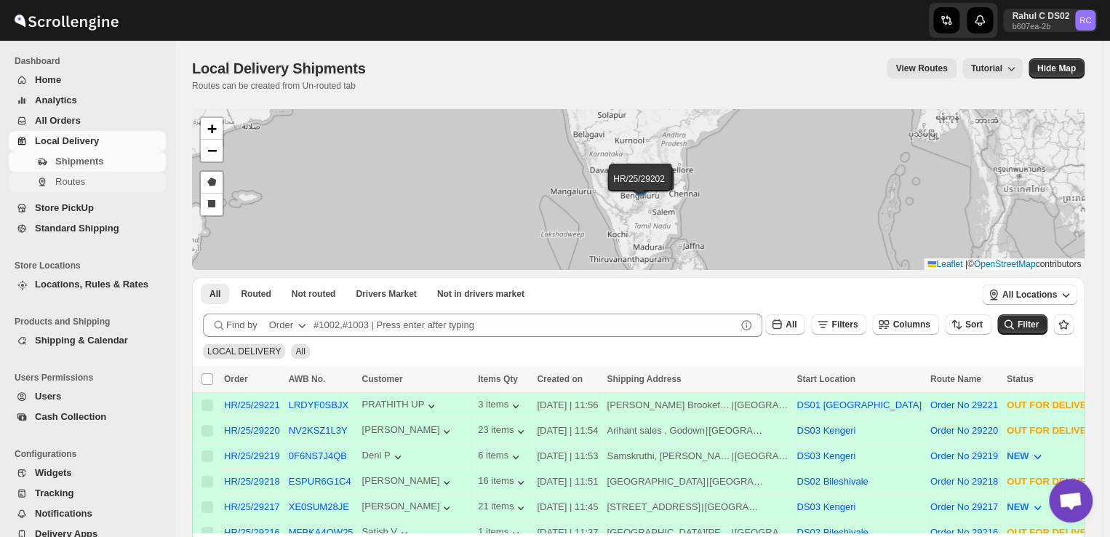
click at [70, 177] on span "Routes" at bounding box center [70, 181] width 30 height 11
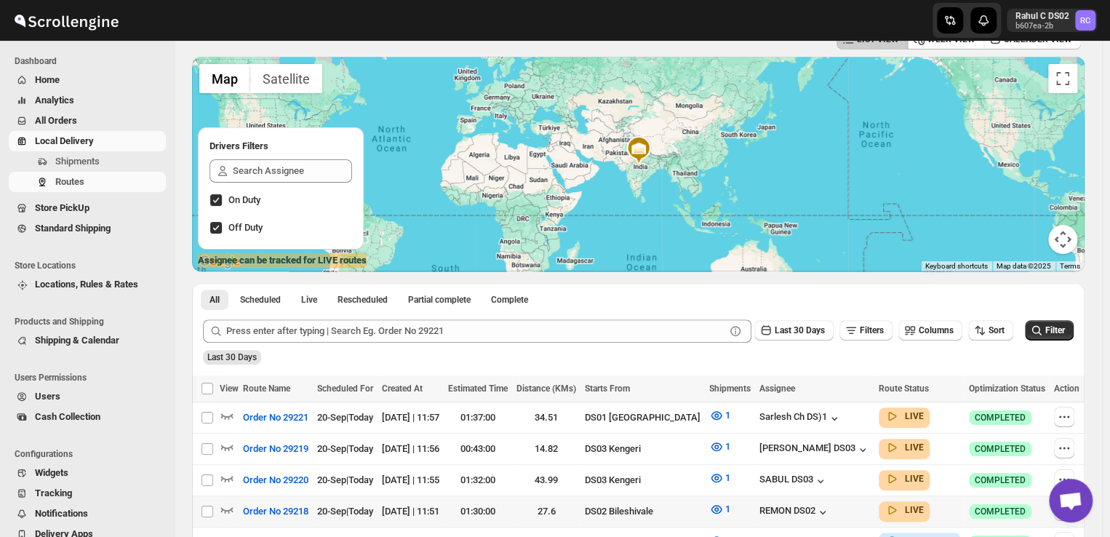
scroll to position [132, 0]
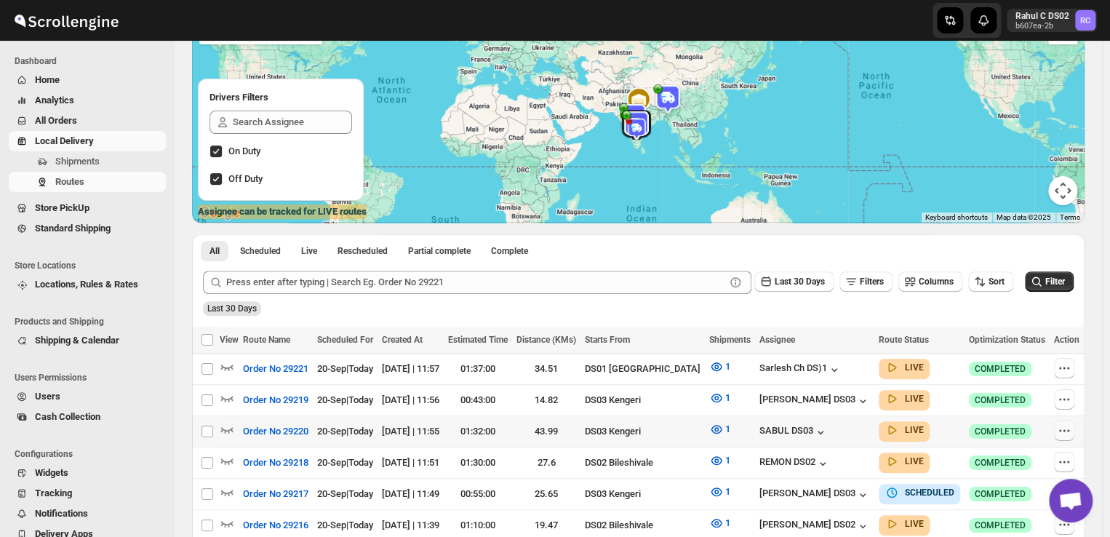
click at [1069, 434] on icon "button" at bounding box center [1064, 430] width 15 height 15
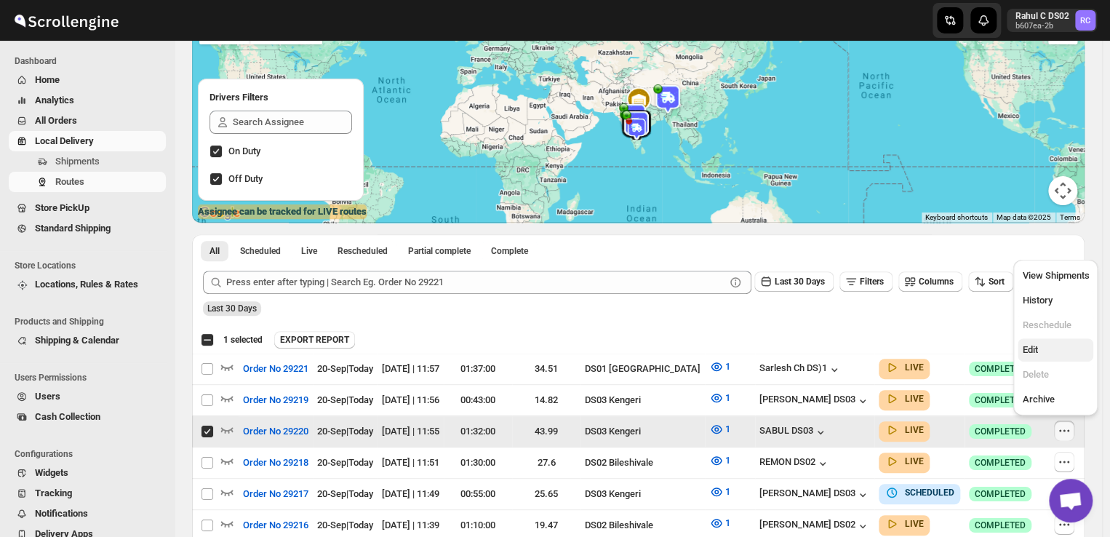
click at [1039, 350] on span "Edit" at bounding box center [1055, 350] width 67 height 15
checkbox input "false"
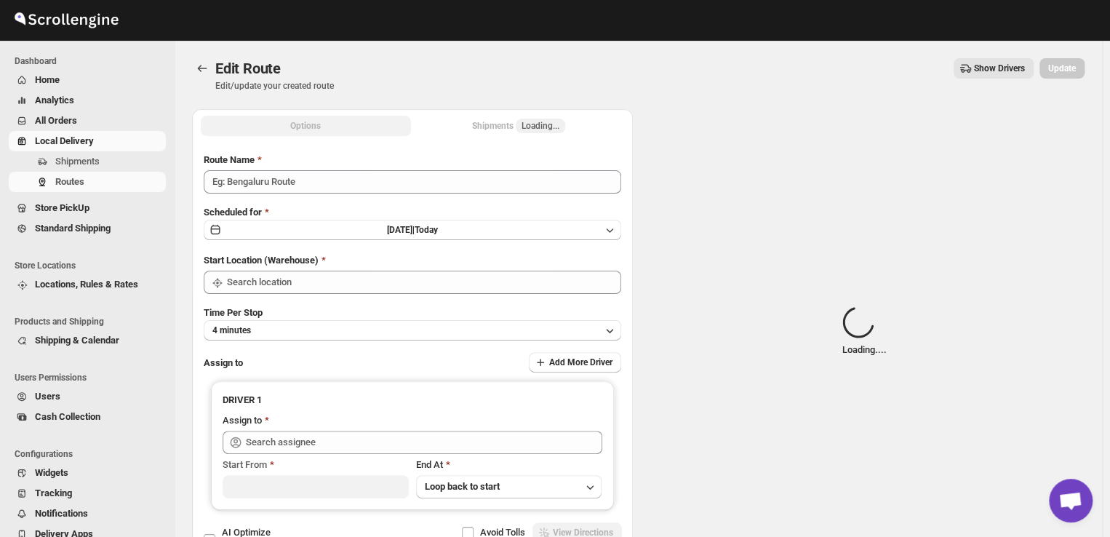
type input "Order No 29220"
type input "DS03 Kengeri"
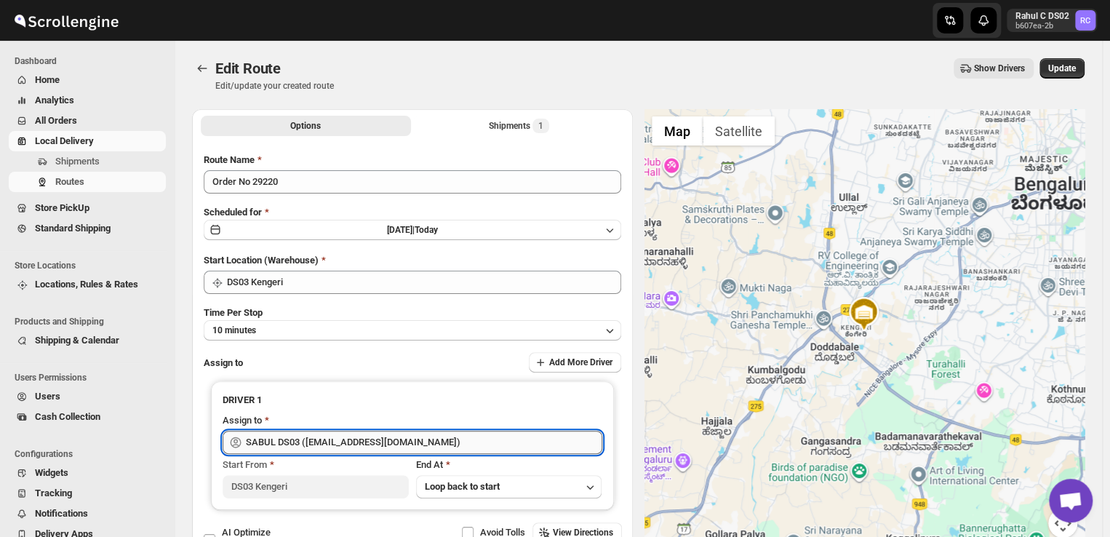
click at [435, 443] on input "SABUL DS03 ([EMAIL_ADDRESS][DOMAIN_NAME])" at bounding box center [424, 442] width 356 height 23
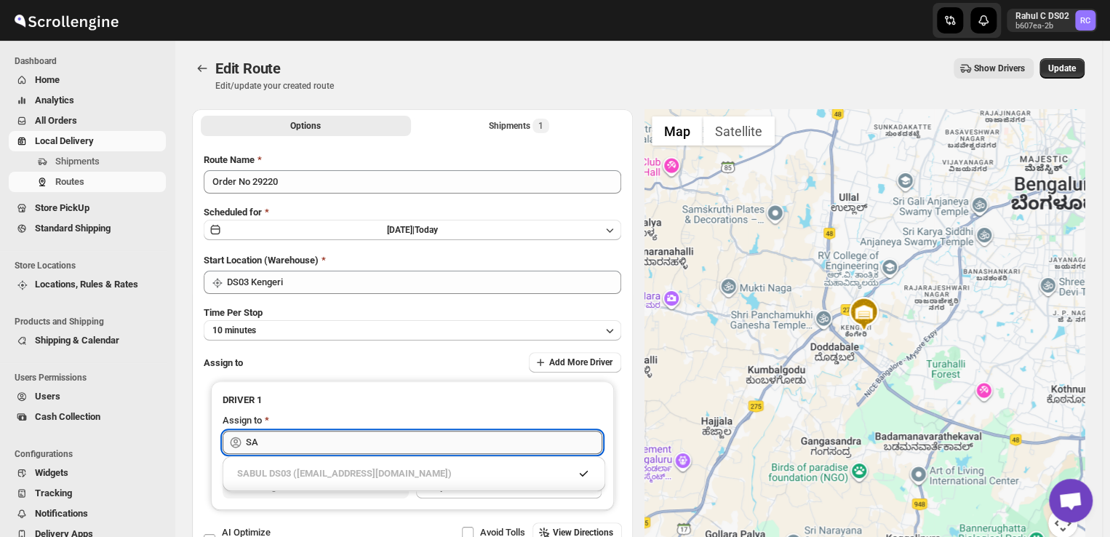
type input "S"
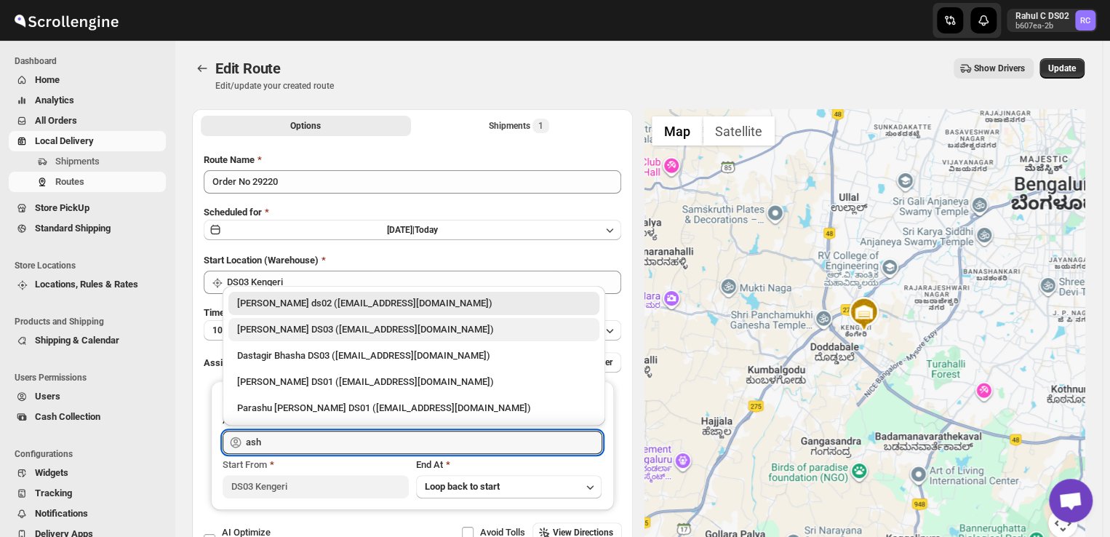
click at [394, 332] on div "[PERSON_NAME] DS03 ([EMAIL_ADDRESS][DOMAIN_NAME])" at bounding box center [414, 329] width 354 height 15
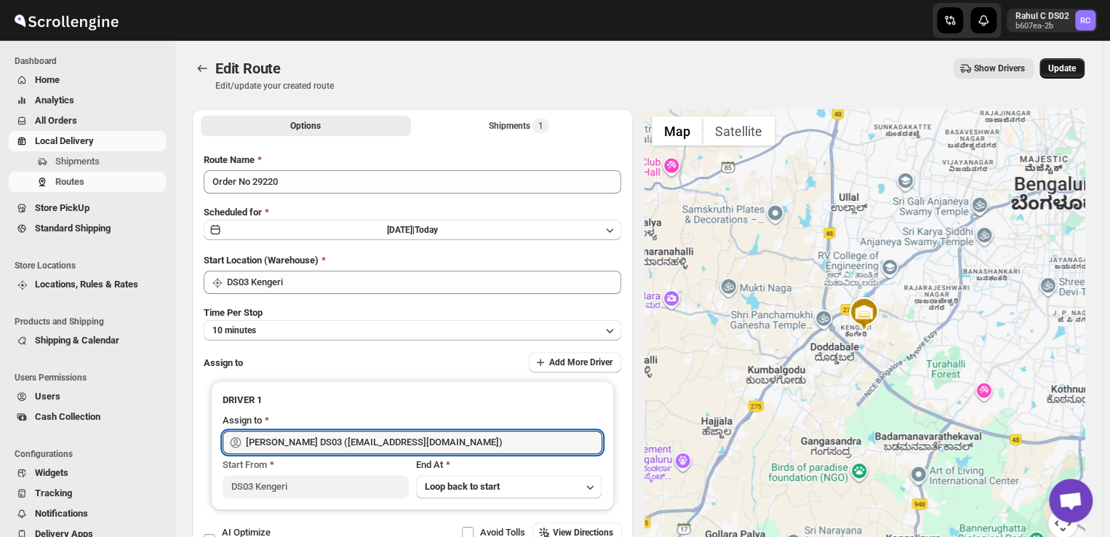
type input "[PERSON_NAME] DS03 ([EMAIL_ADDRESS][DOMAIN_NAME])"
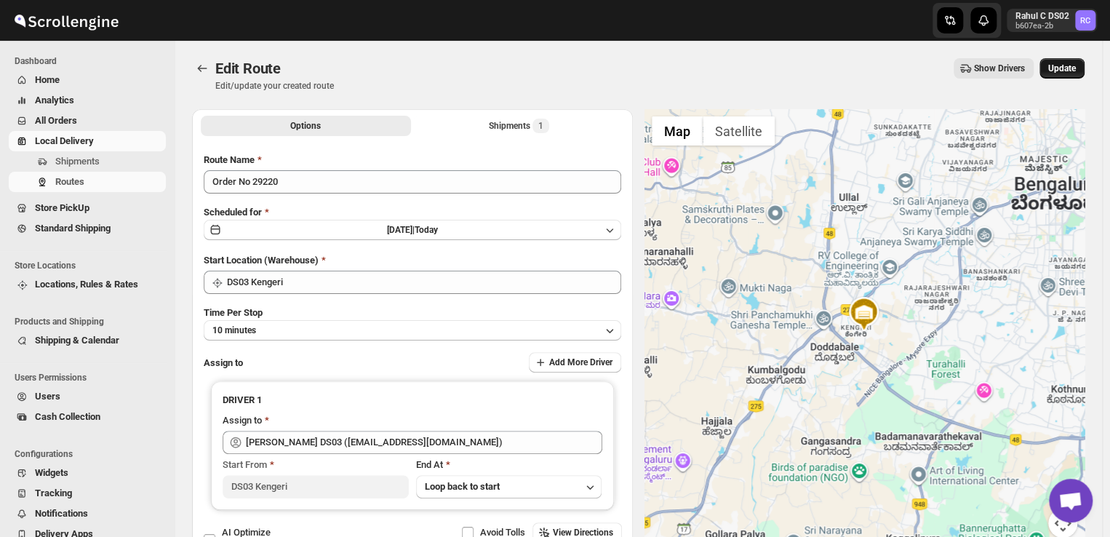
click at [1069, 68] on span "Update" at bounding box center [1062, 69] width 28 height 12
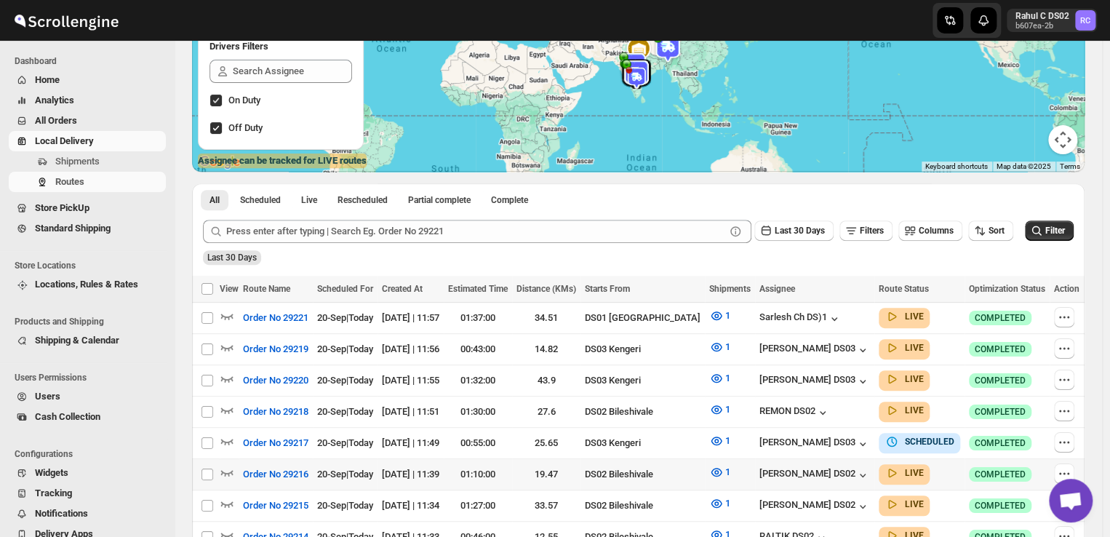
scroll to position [191, 0]
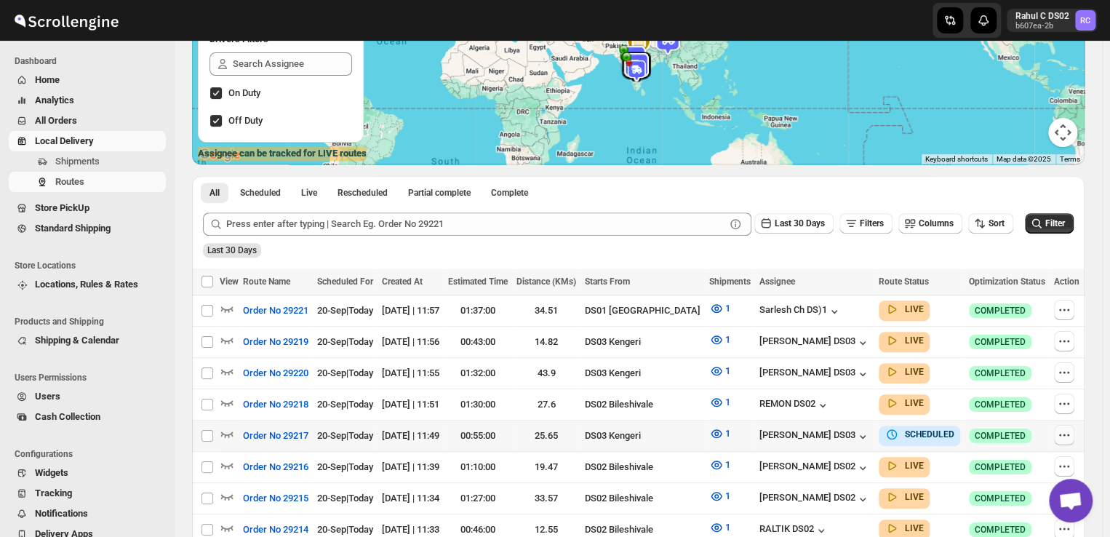
click at [1065, 431] on icon "button" at bounding box center [1064, 435] width 15 height 15
checkbox input "true"
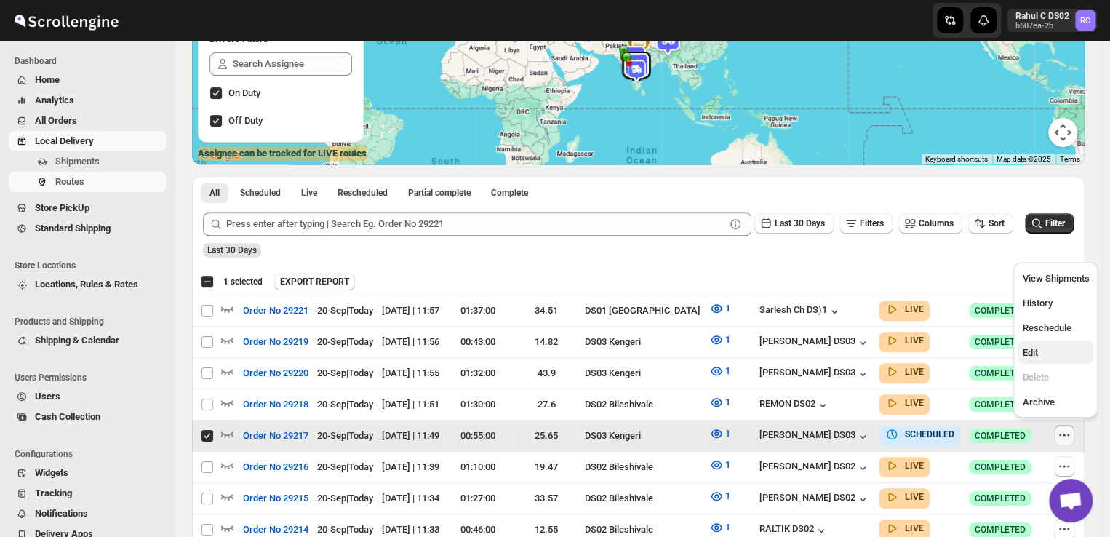
click at [1029, 355] on span "Edit" at bounding box center [1029, 352] width 15 height 11
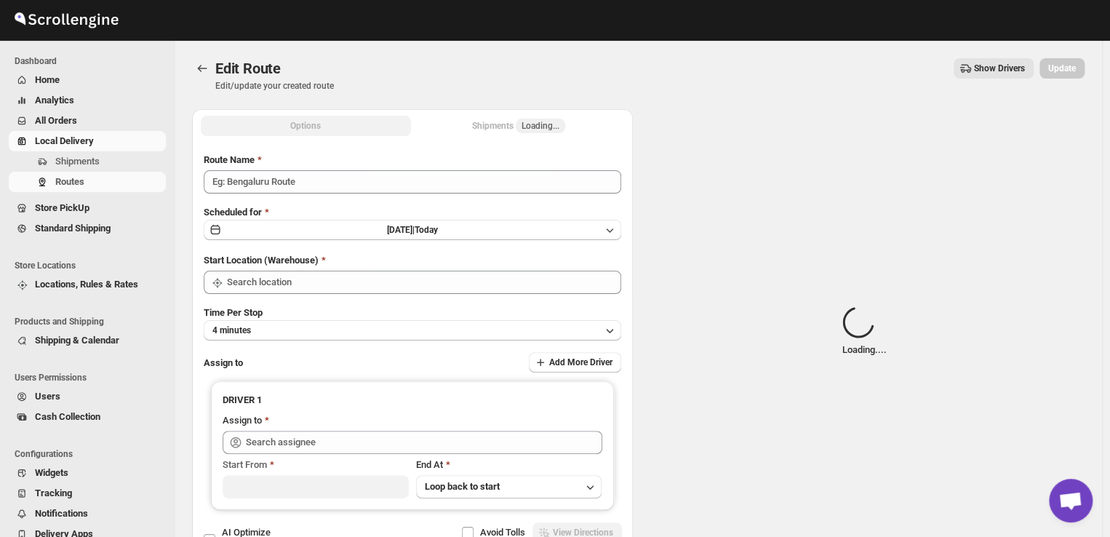
type input "Order No 29217"
type input "DS03 Kengeri"
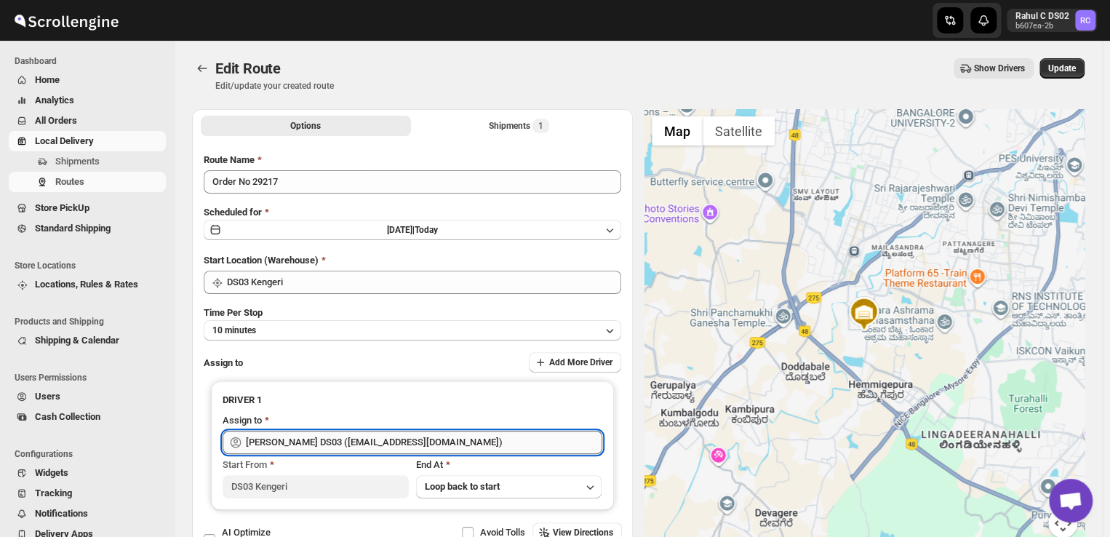
click at [448, 440] on input "[PERSON_NAME] DS03 ([EMAIL_ADDRESS][DOMAIN_NAME])" at bounding box center [424, 442] width 356 height 23
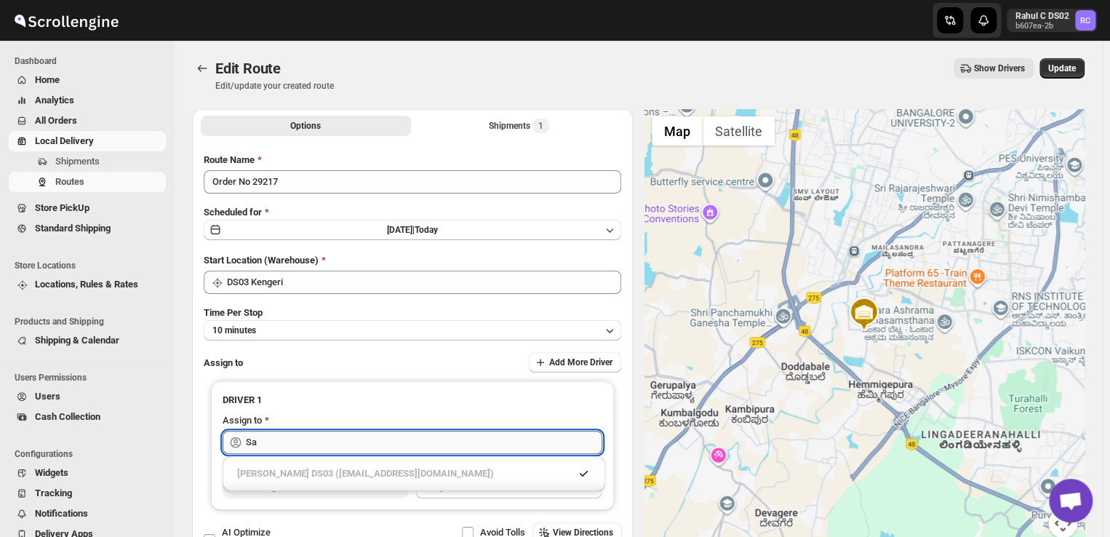
type input "S"
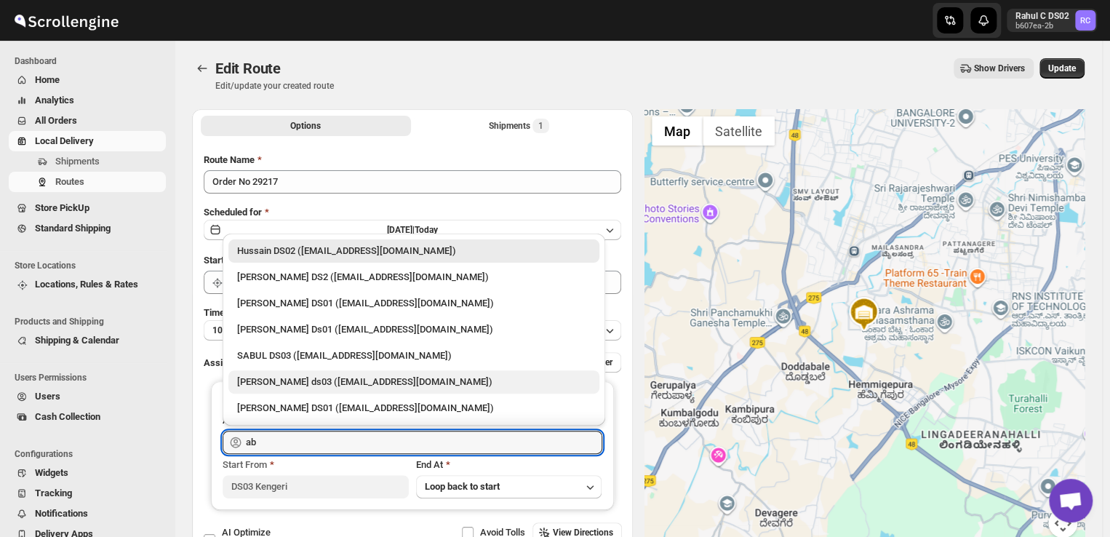
click at [332, 380] on div "[PERSON_NAME] ds03 ([EMAIL_ADDRESS][DOMAIN_NAME])" at bounding box center [414, 382] width 354 height 15
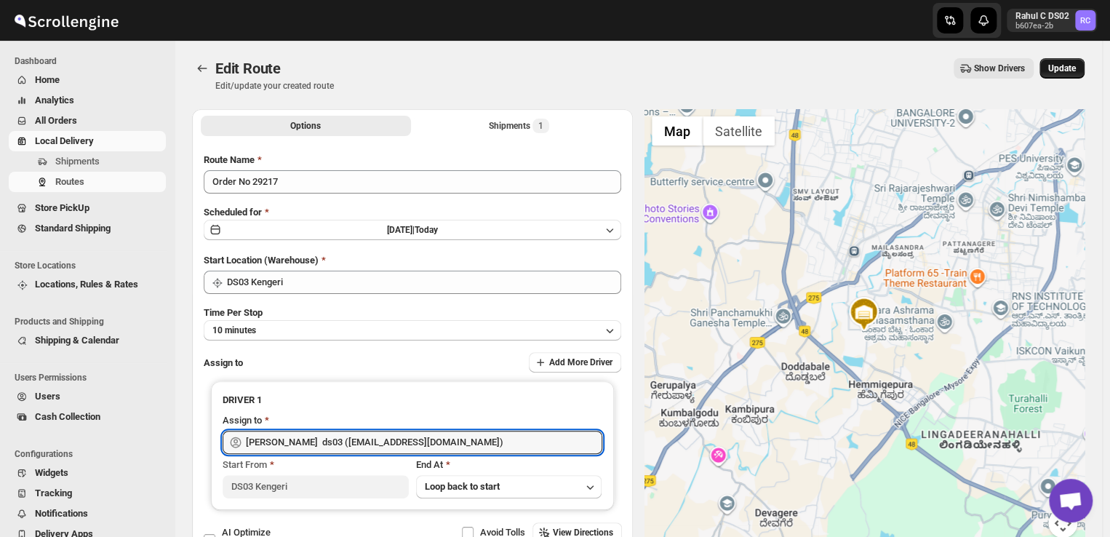
type input "[PERSON_NAME] ds03 ([EMAIL_ADDRESS][DOMAIN_NAME])"
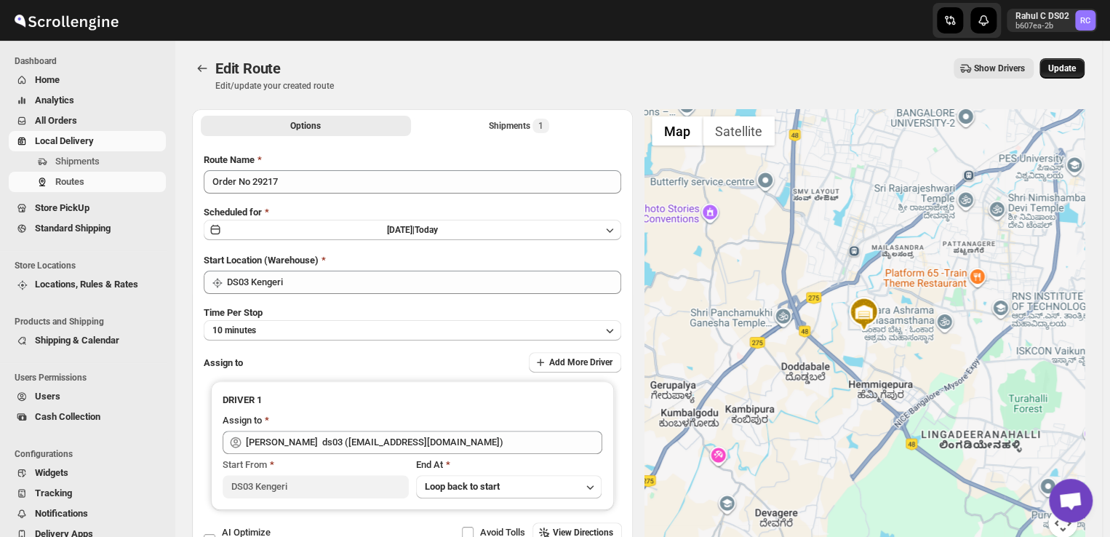
click at [1065, 65] on span "Update" at bounding box center [1062, 69] width 28 height 12
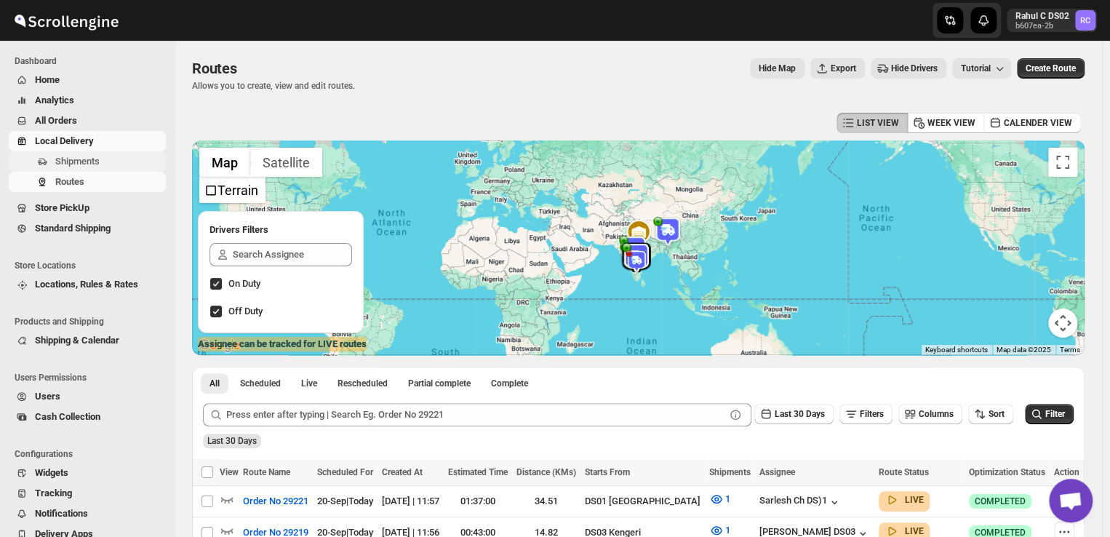
click at [107, 166] on span "Shipments" at bounding box center [109, 161] width 108 height 15
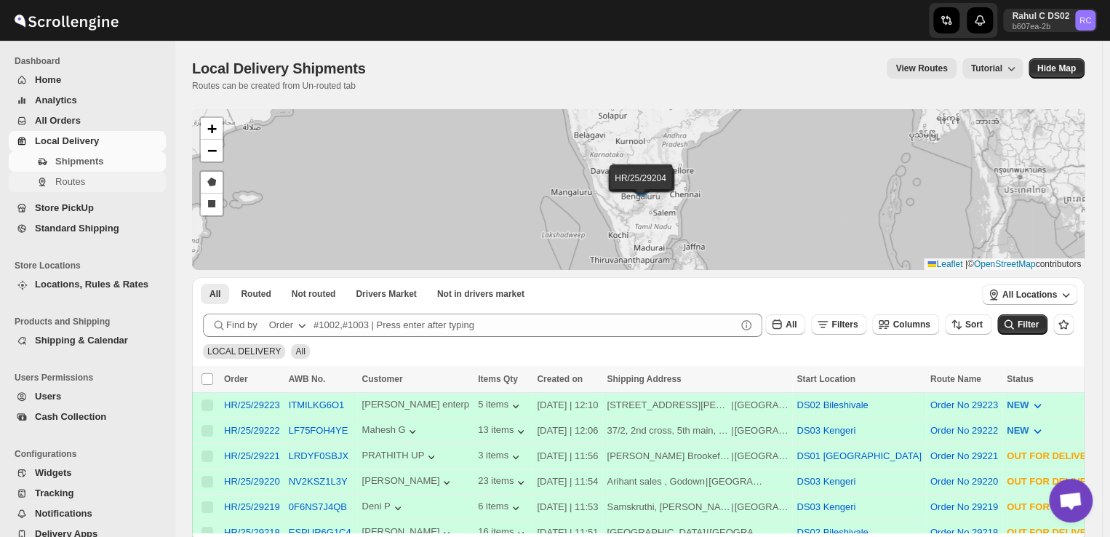
click at [90, 188] on span "Routes" at bounding box center [109, 182] width 108 height 15
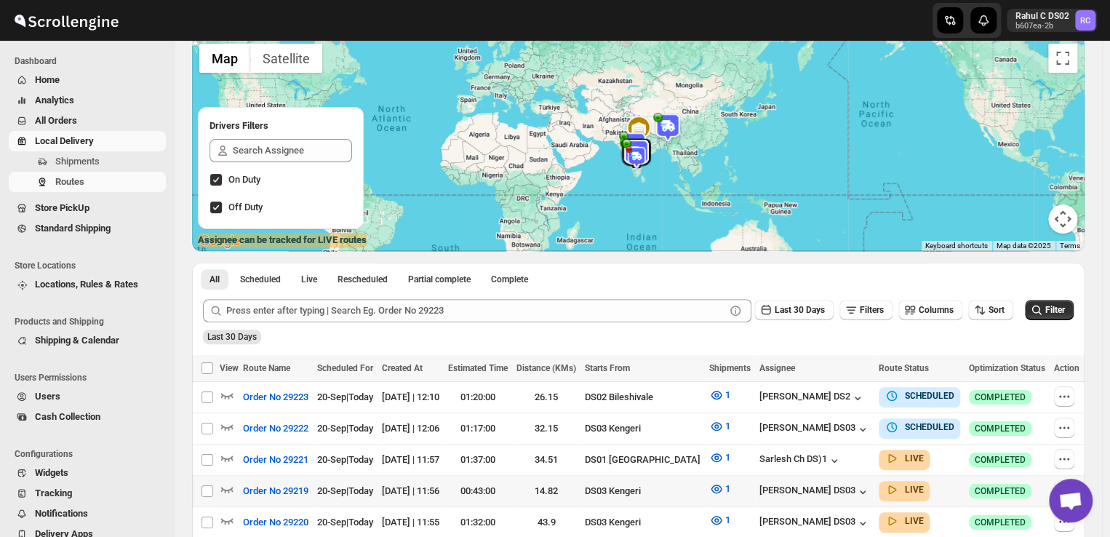
scroll to position [105, 0]
click at [1067, 428] on icon "button" at bounding box center [1064, 427] width 15 height 15
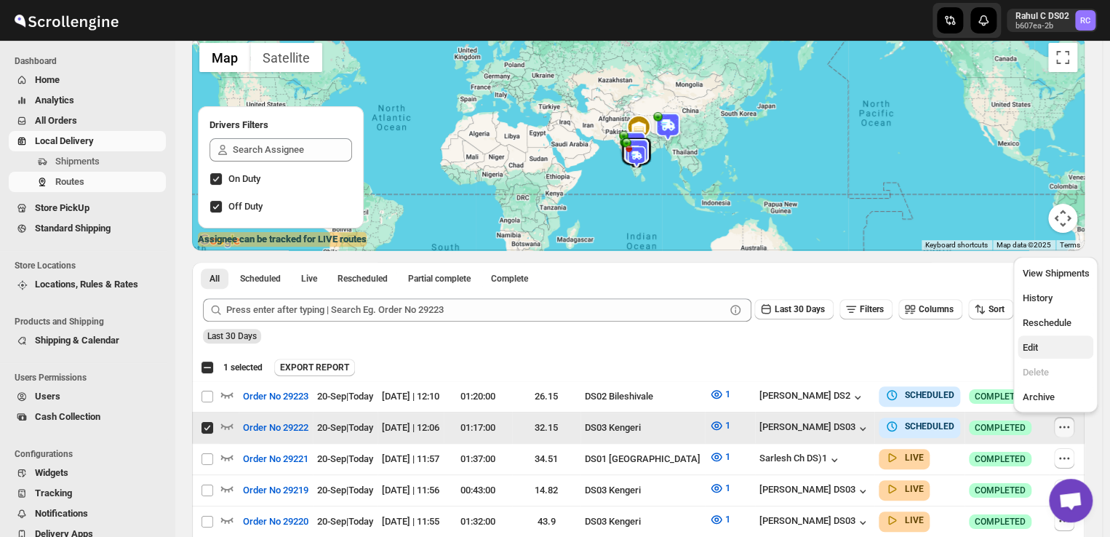
click at [1044, 347] on span "Edit" at bounding box center [1055, 347] width 67 height 15
checkbox input "false"
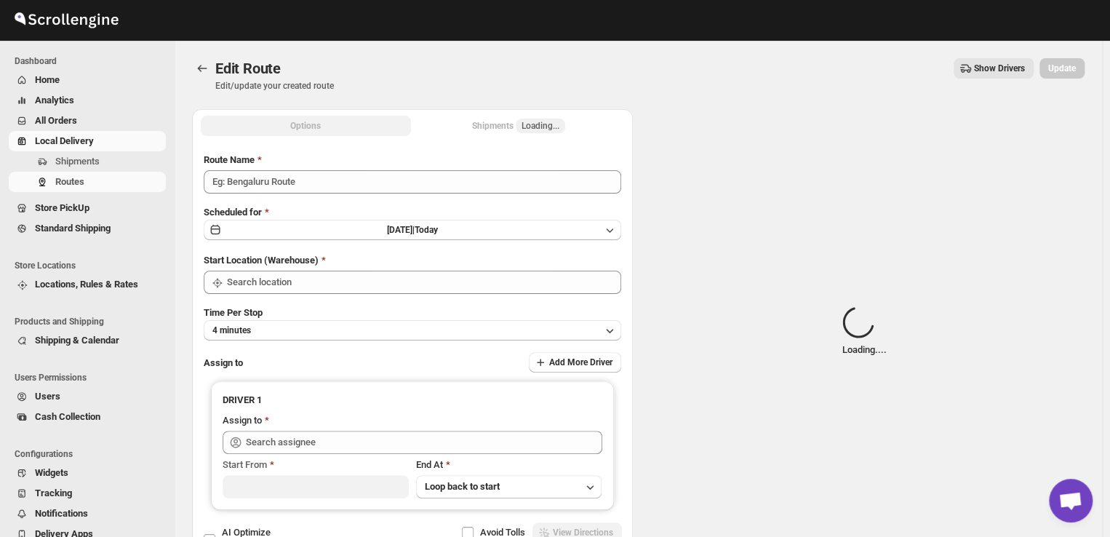
type input "Order No 29222"
type input "DS03 Kengeri"
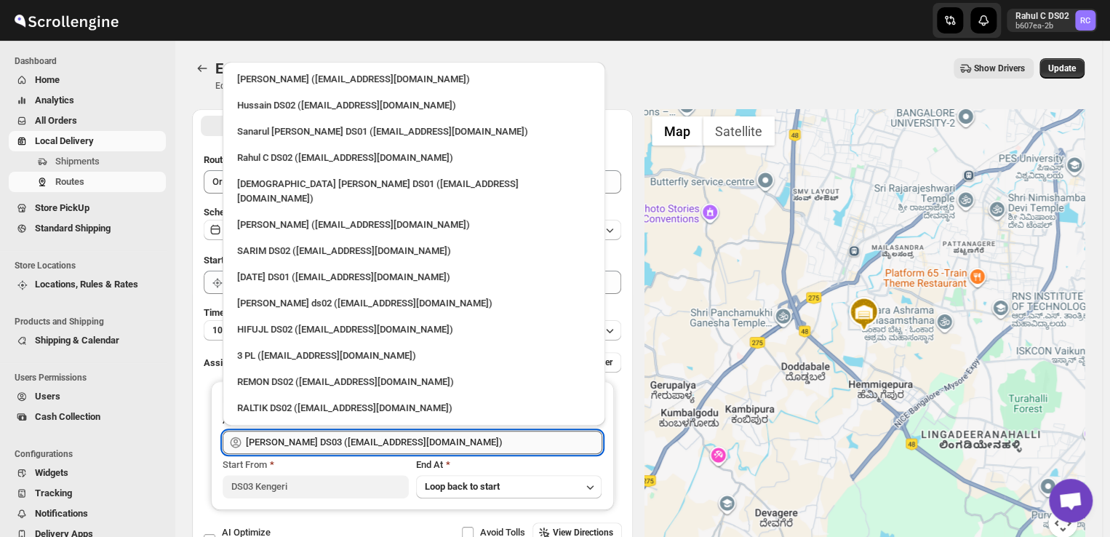
click at [434, 445] on input "[PERSON_NAME] DS03 ([EMAIL_ADDRESS][DOMAIN_NAME])" at bounding box center [424, 442] width 356 height 23
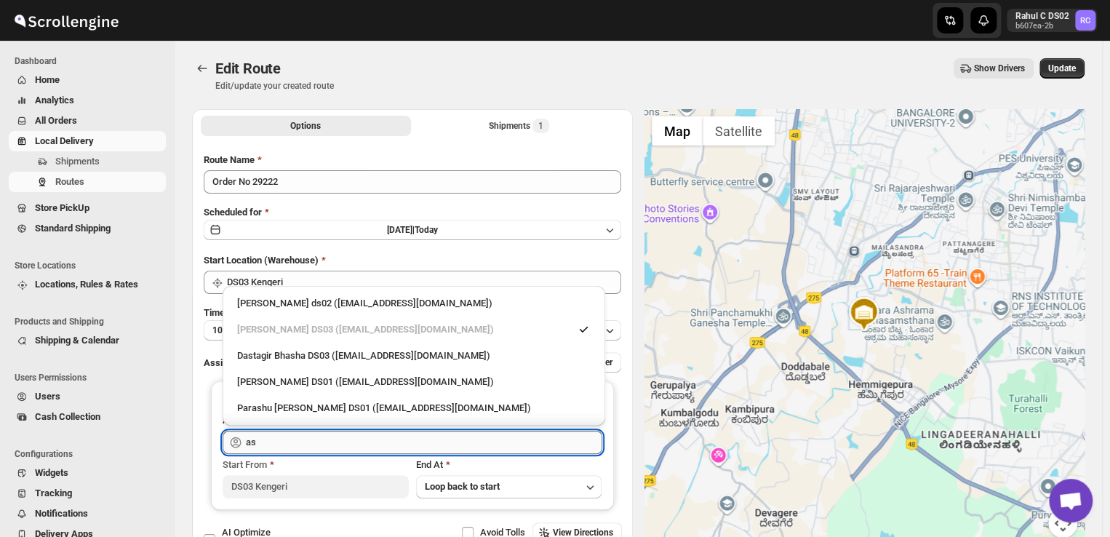
type input "a"
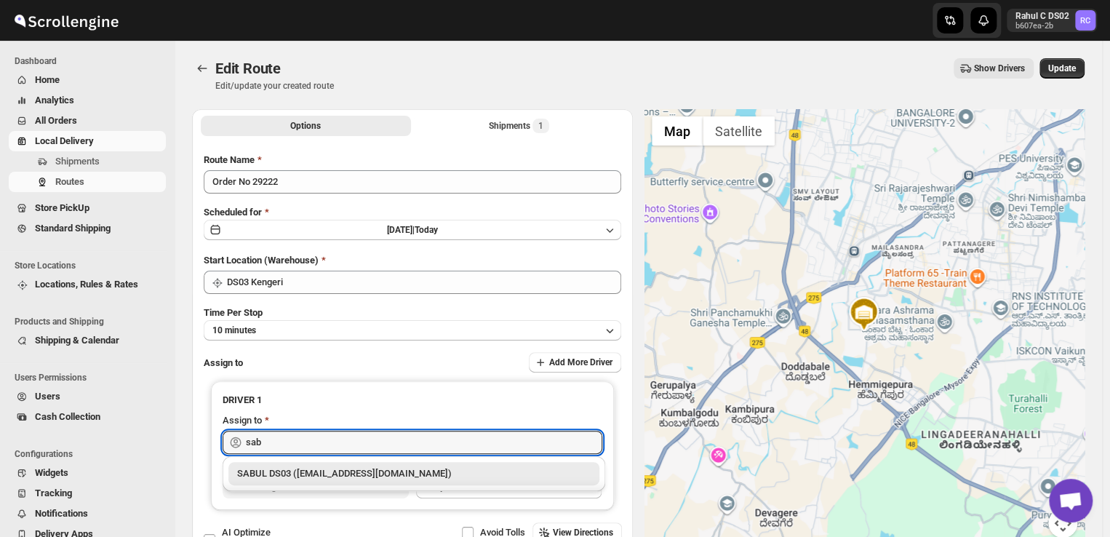
click at [395, 469] on div "SABUL DS03 ([EMAIL_ADDRESS][DOMAIN_NAME])" at bounding box center [414, 473] width 354 height 15
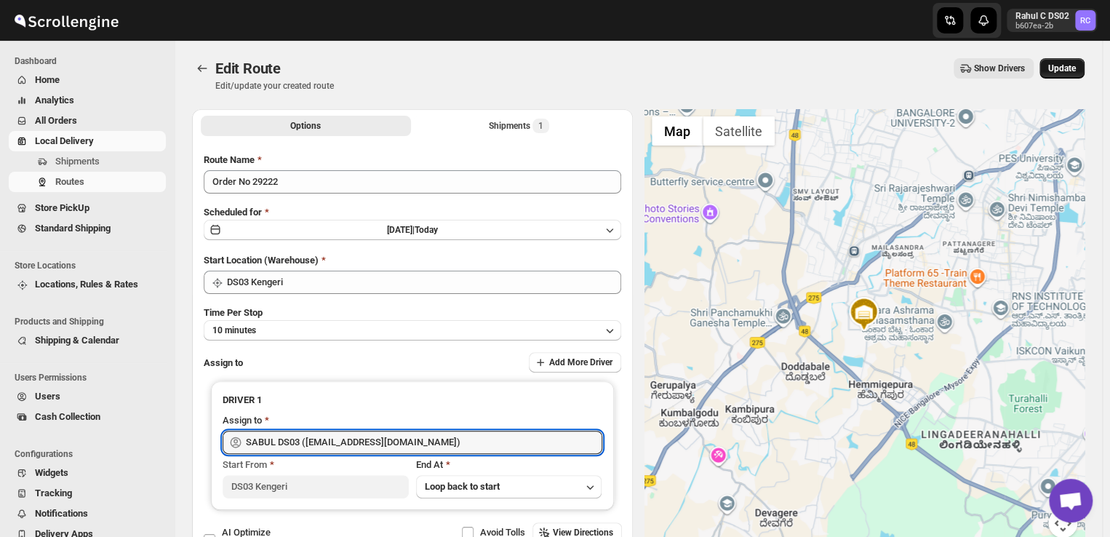
type input "SABUL DS03 ([EMAIL_ADDRESS][DOMAIN_NAME])"
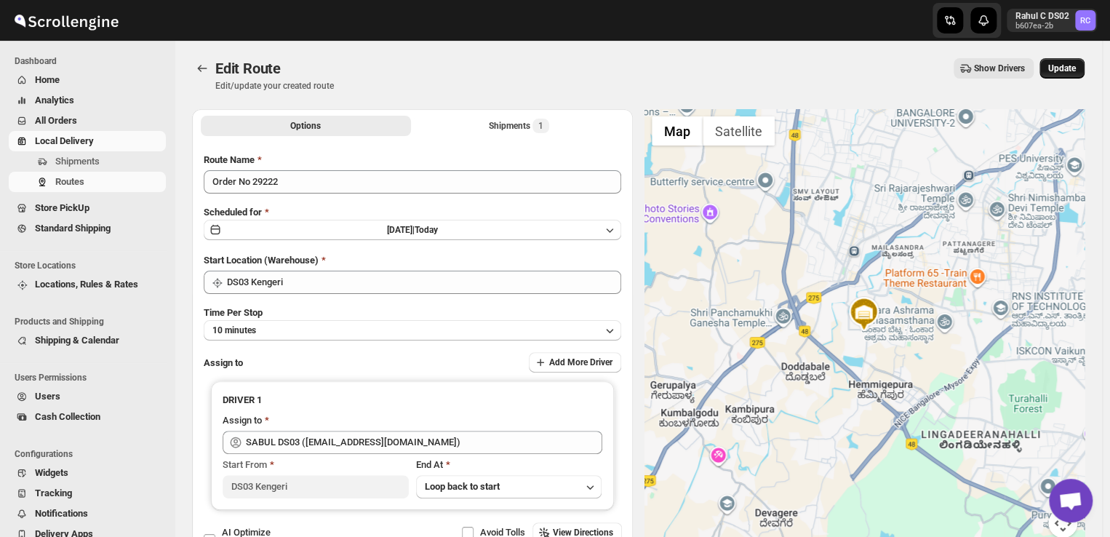
click at [1065, 65] on span "Update" at bounding box center [1062, 69] width 28 height 12
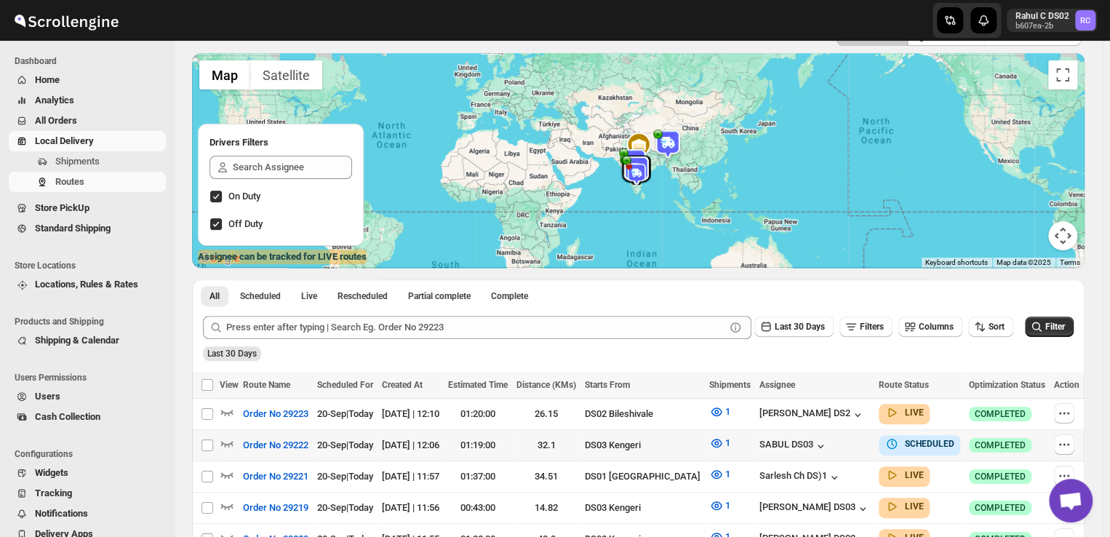
scroll to position [93, 0]
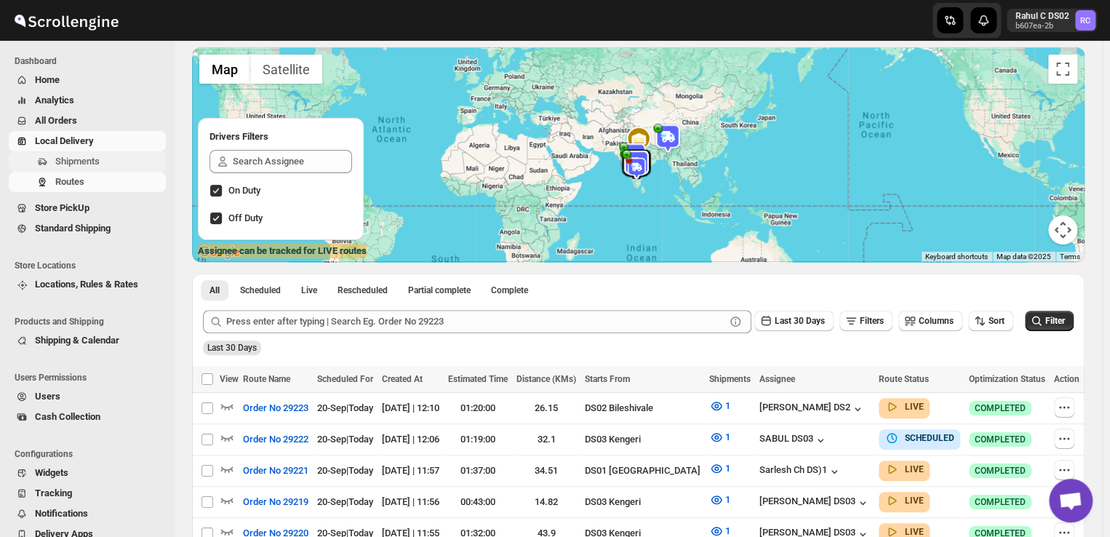
click at [100, 161] on span "Shipments" at bounding box center [109, 161] width 108 height 15
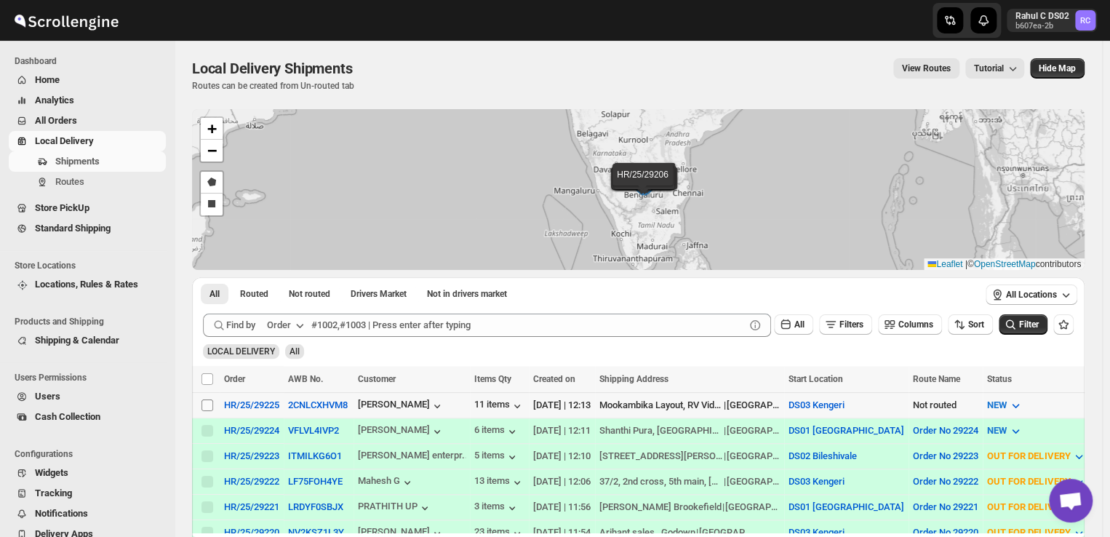
click at [208, 405] on input "Select shipment" at bounding box center [207, 405] width 12 height 12
checkbox input "true"
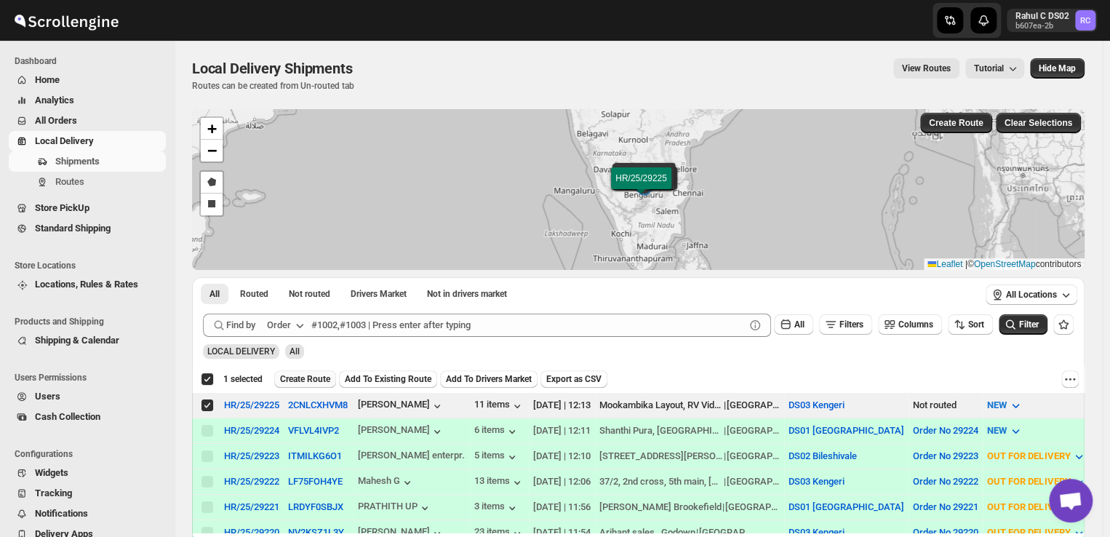
click at [305, 380] on span "Create Route" at bounding box center [305, 379] width 50 height 12
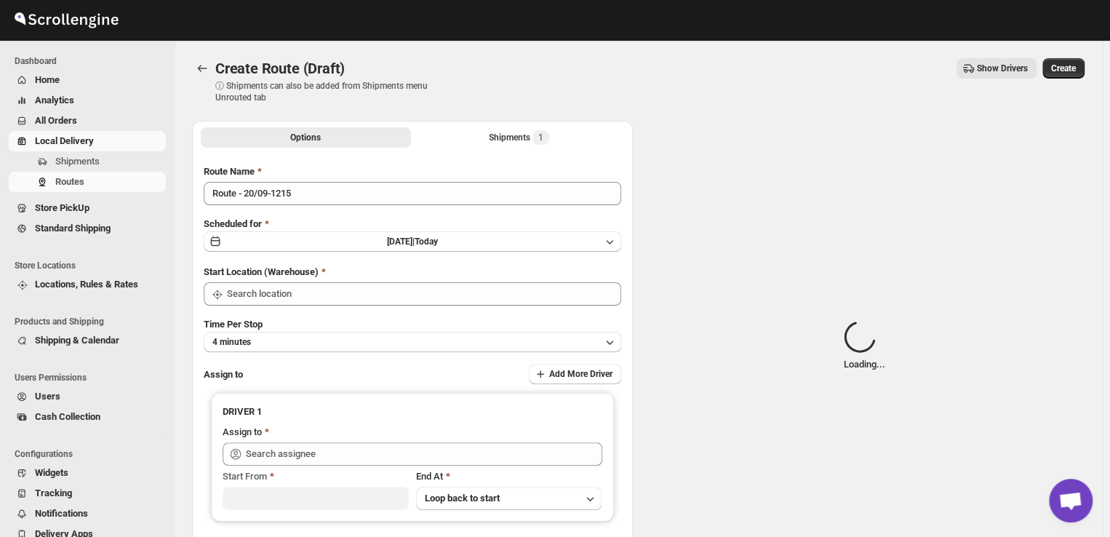
type input "DS03 Kengeri"
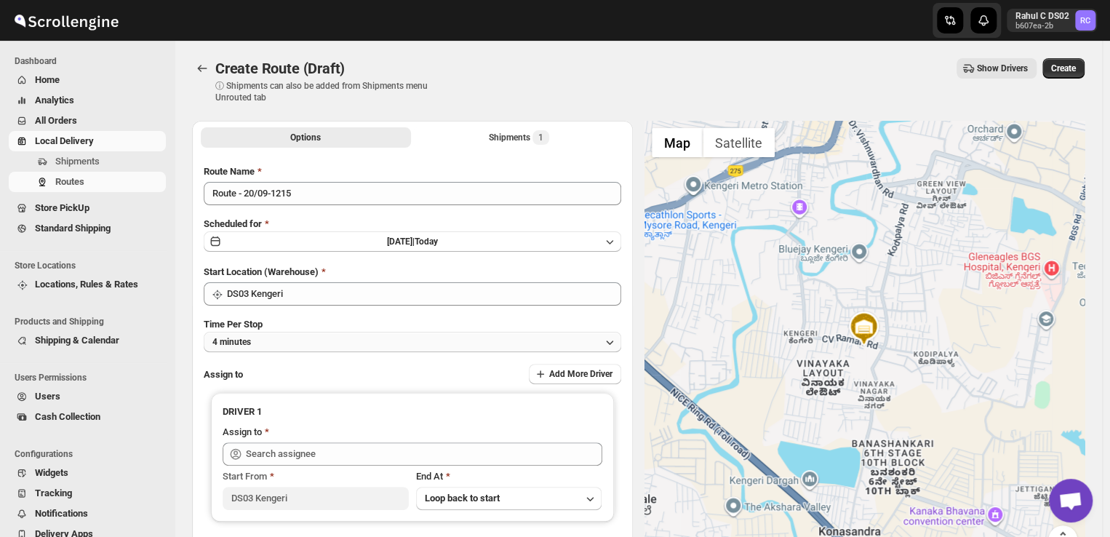
click at [284, 343] on button "4 minutes" at bounding box center [413, 342] width 418 height 20
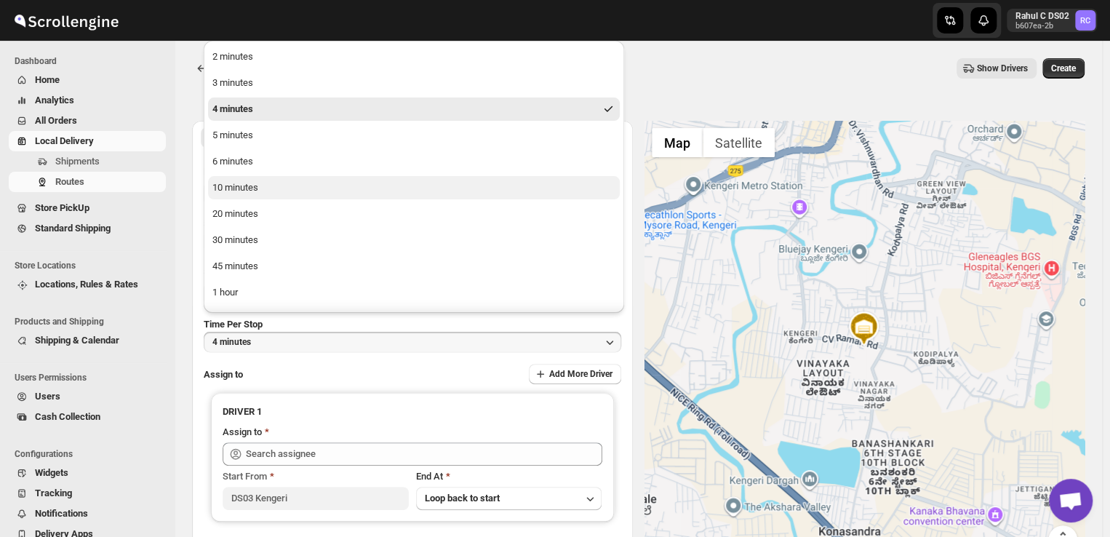
click at [289, 190] on button "10 minutes" at bounding box center [414, 187] width 412 height 23
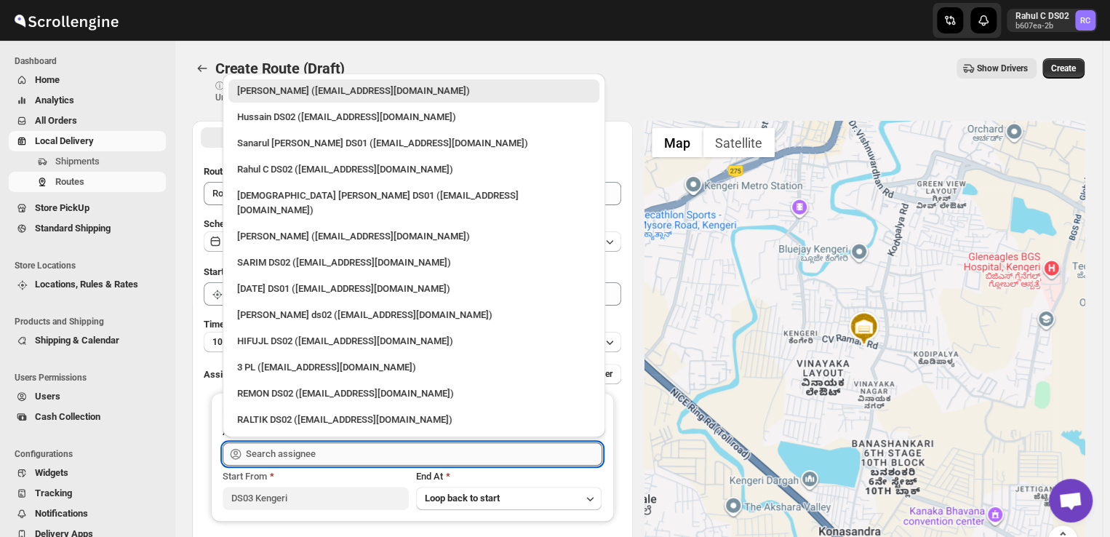
click at [322, 453] on input "text" at bounding box center [424, 453] width 356 height 23
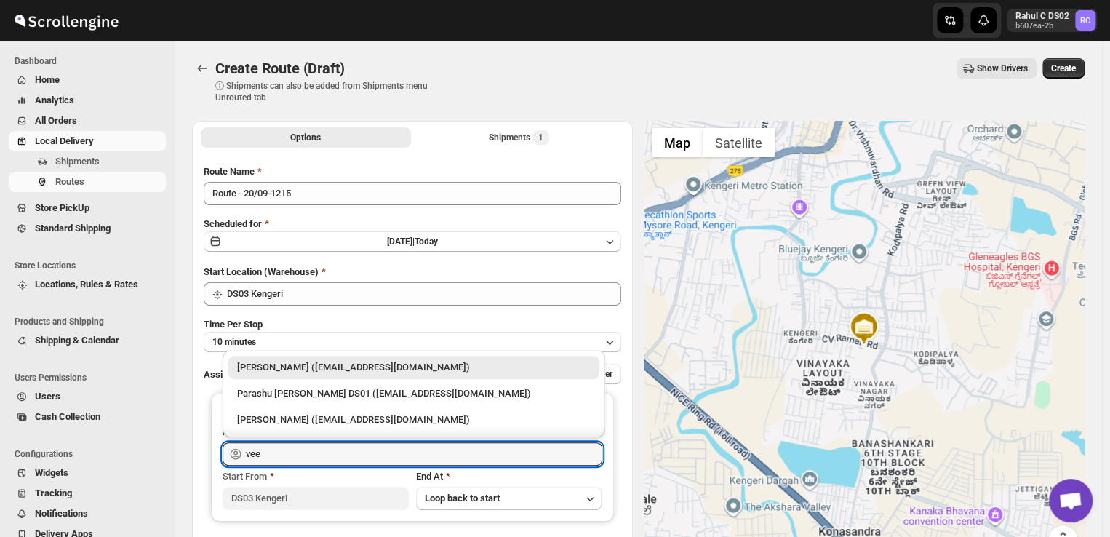
click at [418, 367] on div "[PERSON_NAME] ([EMAIL_ADDRESS][DOMAIN_NAME])" at bounding box center [414, 367] width 354 height 15
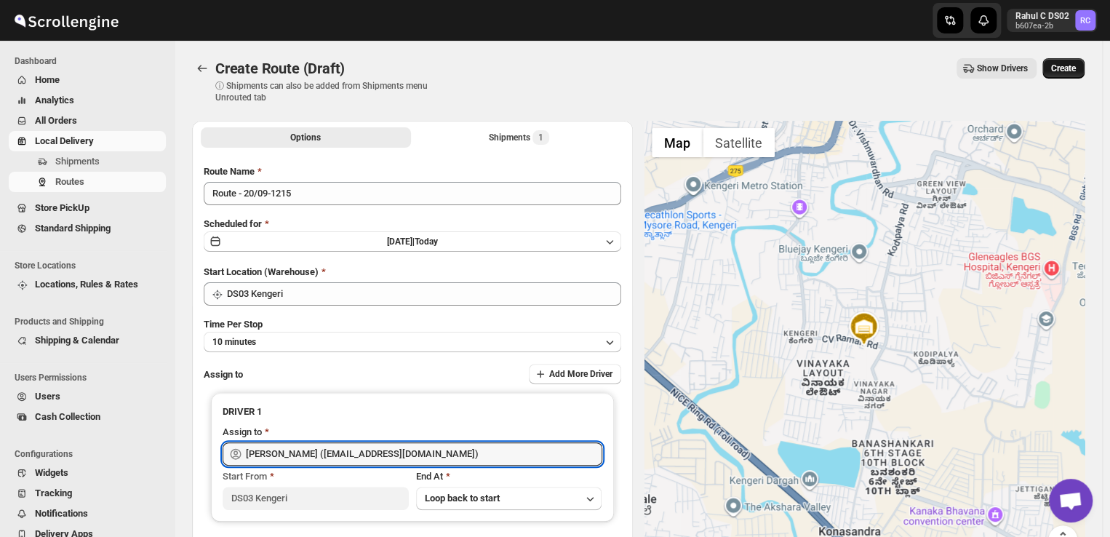
type input "[PERSON_NAME] ([EMAIL_ADDRESS][DOMAIN_NAME])"
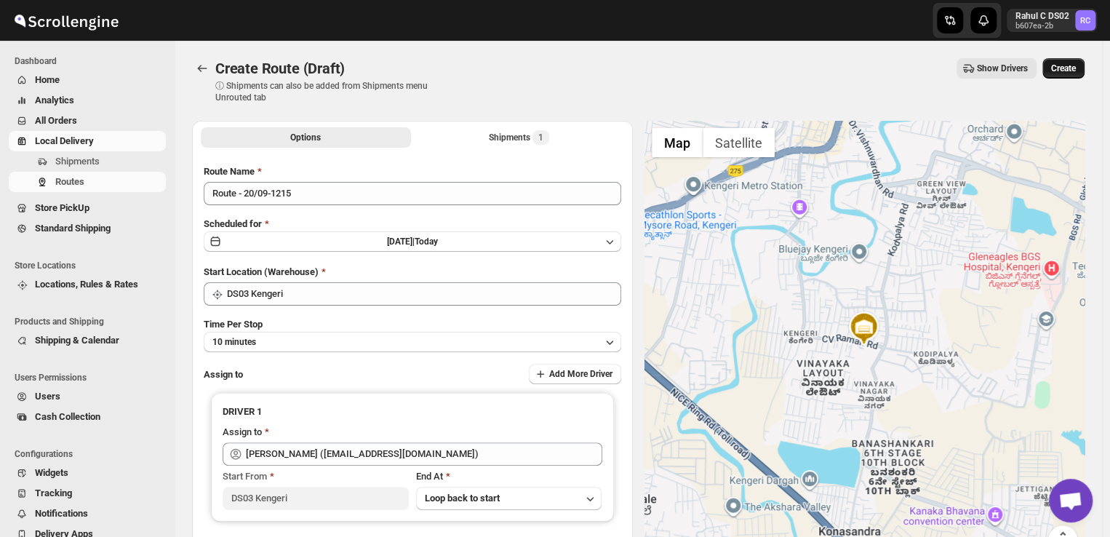
click at [1079, 59] on button "Create" at bounding box center [1063, 68] width 42 height 20
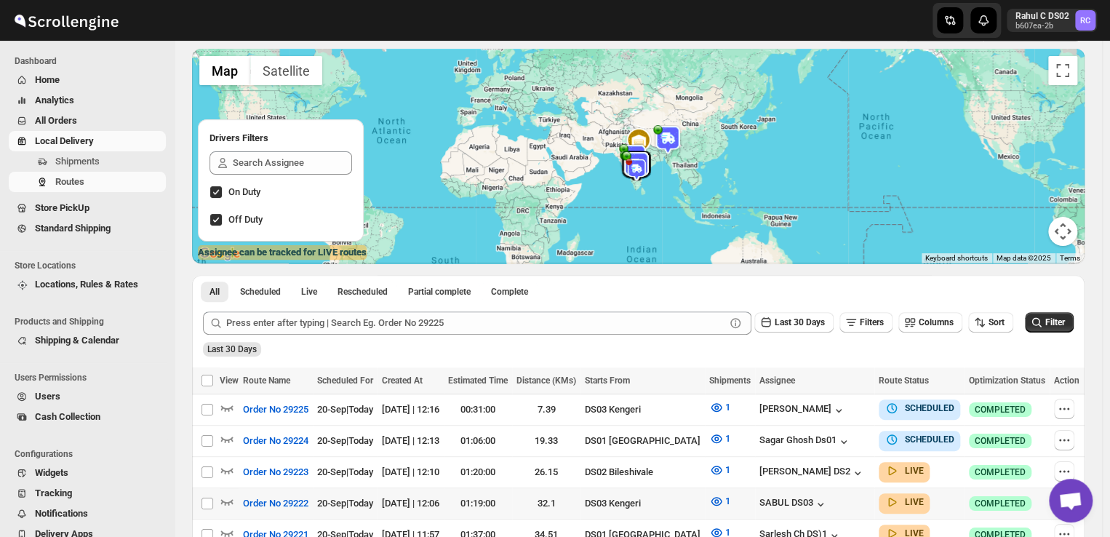
scroll to position [84, 0]
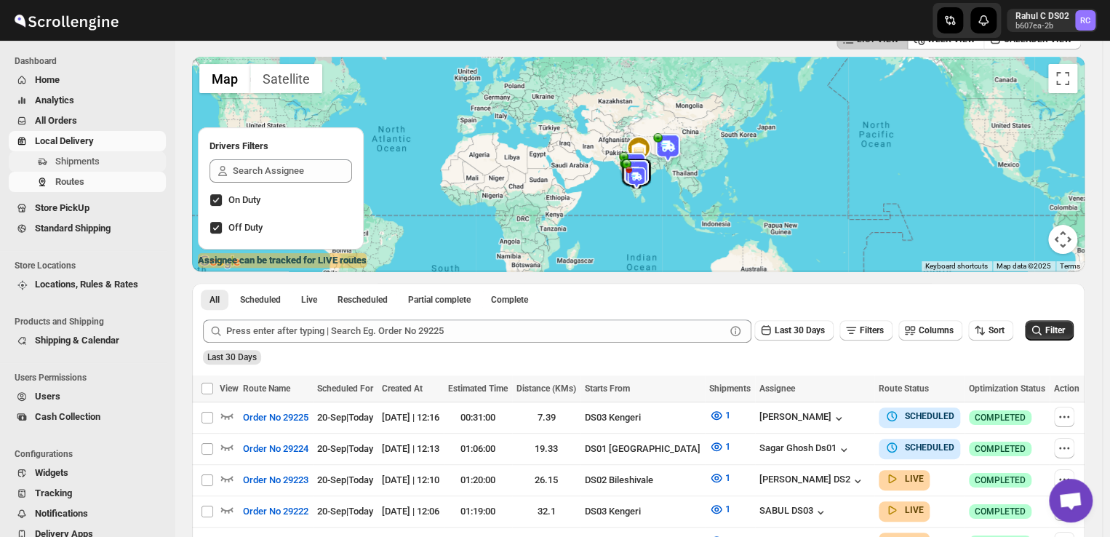
click at [103, 160] on span "Shipments" at bounding box center [109, 161] width 108 height 15
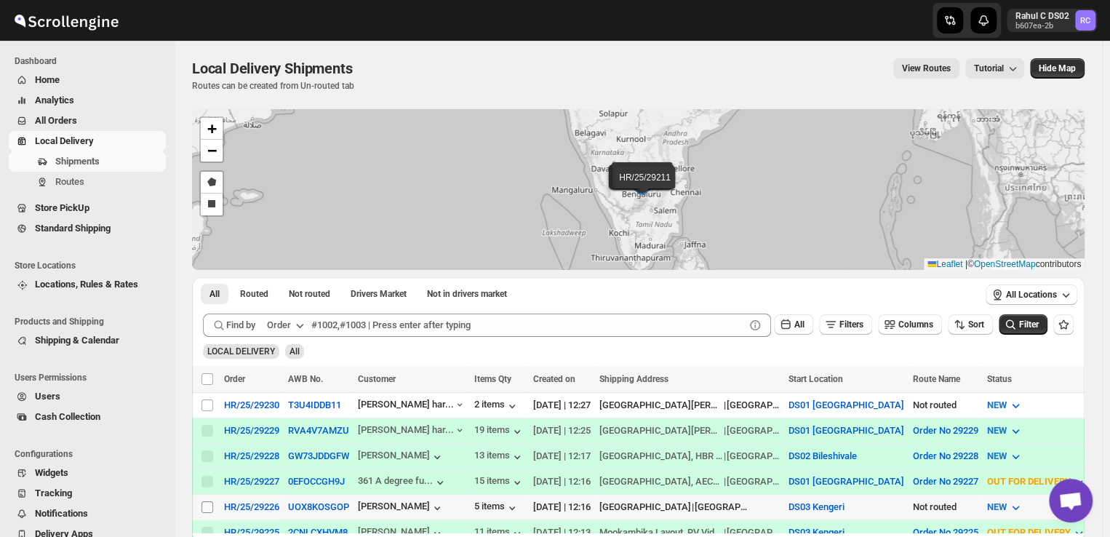
click at [207, 501] on input "Select shipment" at bounding box center [207, 507] width 12 height 12
checkbox input "true"
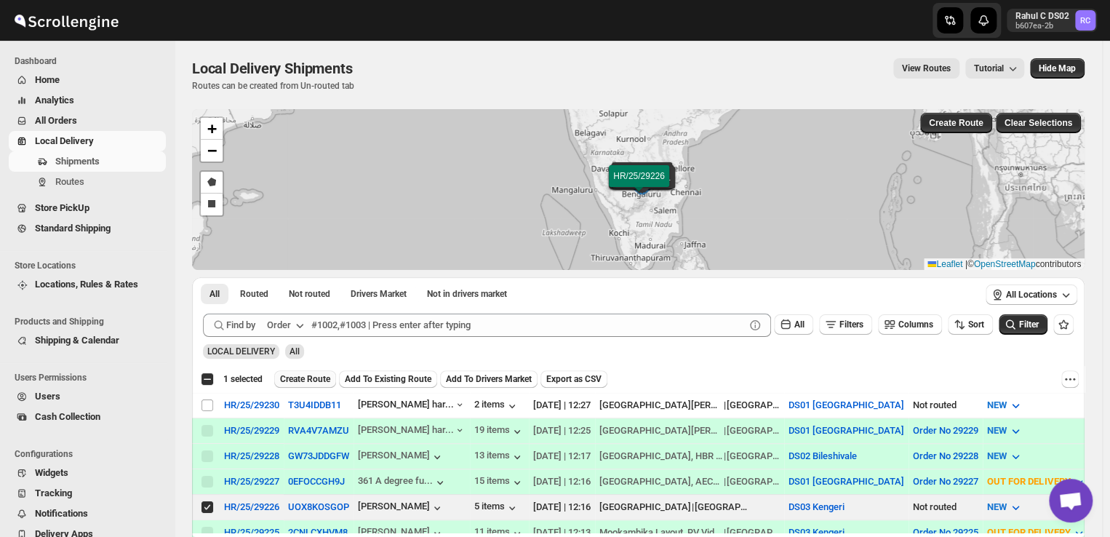
click at [305, 377] on span "Create Route" at bounding box center [305, 379] width 50 height 12
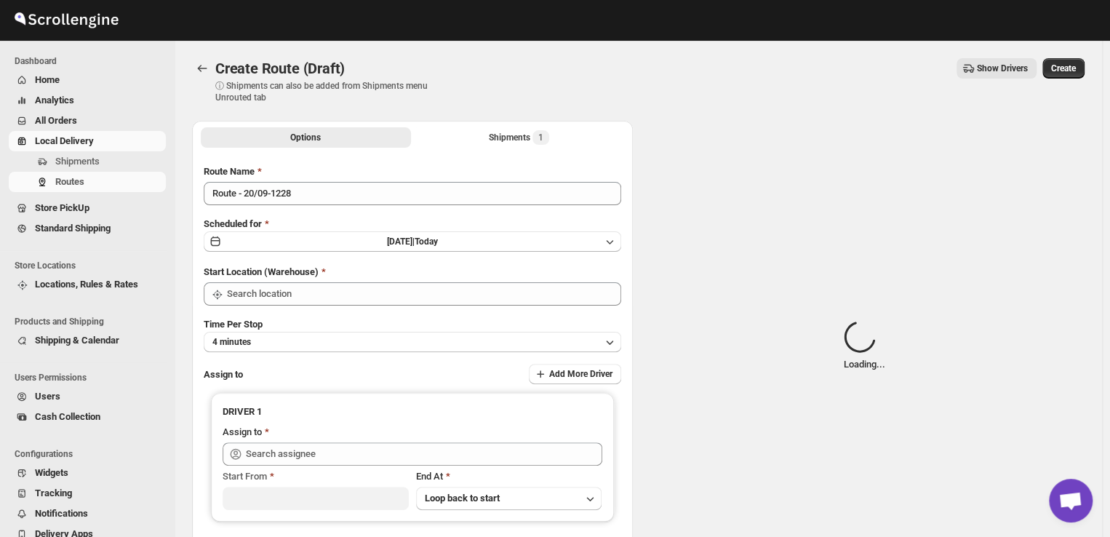
type input "DS03 Kengeri"
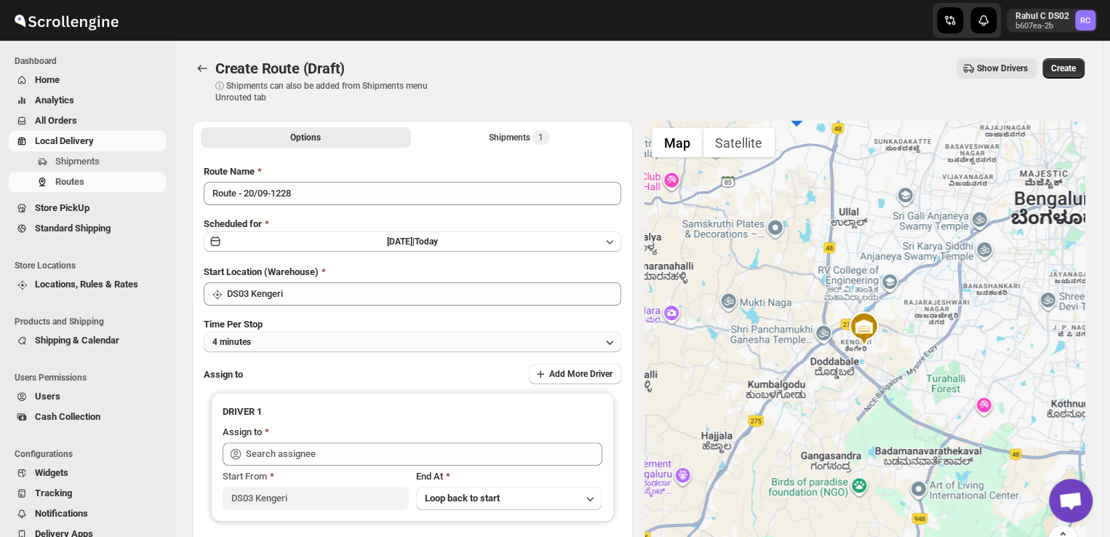
click at [296, 337] on button "4 minutes" at bounding box center [413, 342] width 418 height 20
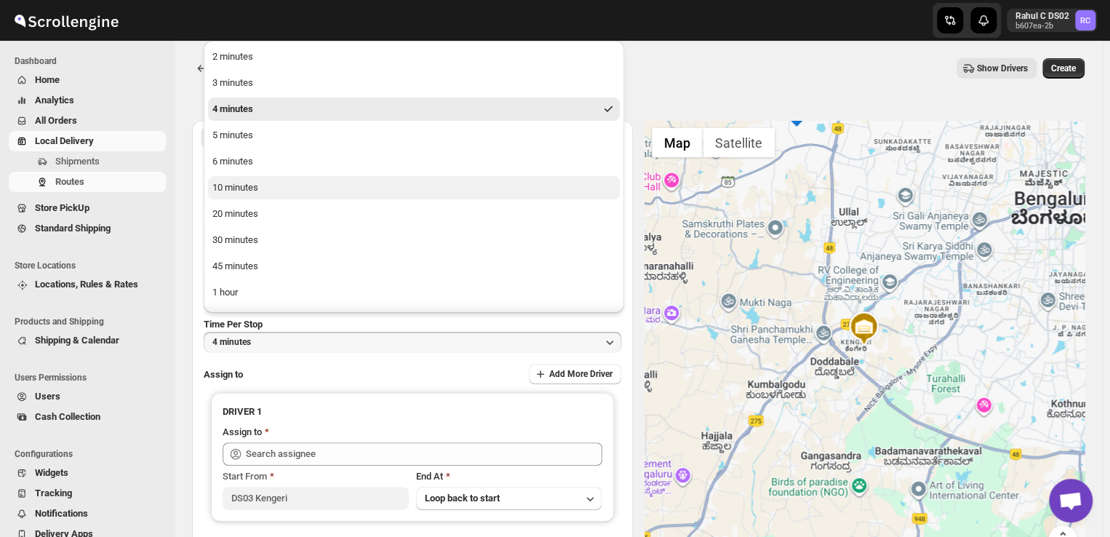
click at [233, 188] on div "10 minutes" at bounding box center [235, 187] width 46 height 15
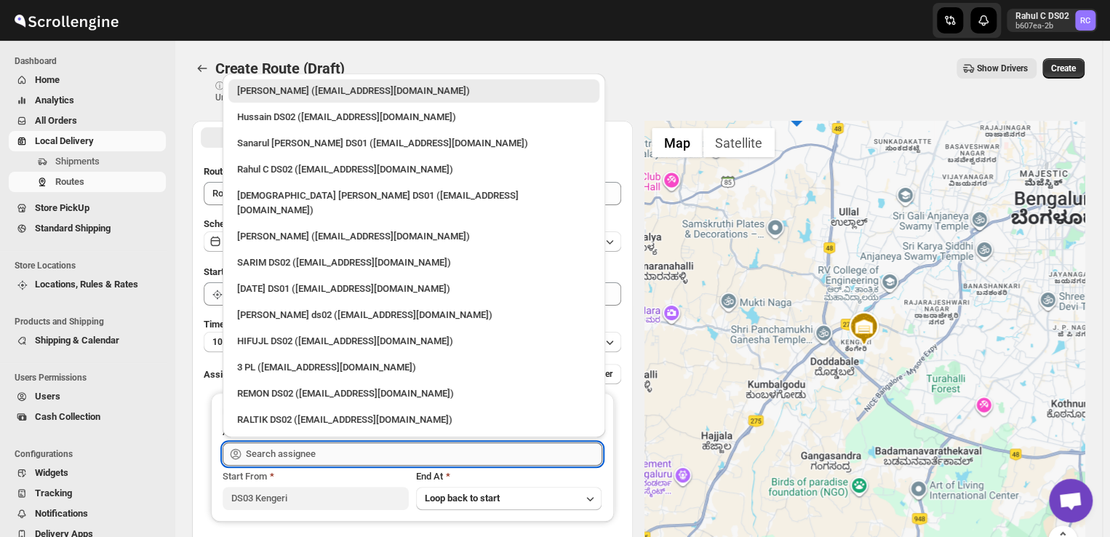
click at [335, 456] on input "text" at bounding box center [424, 453] width 356 height 23
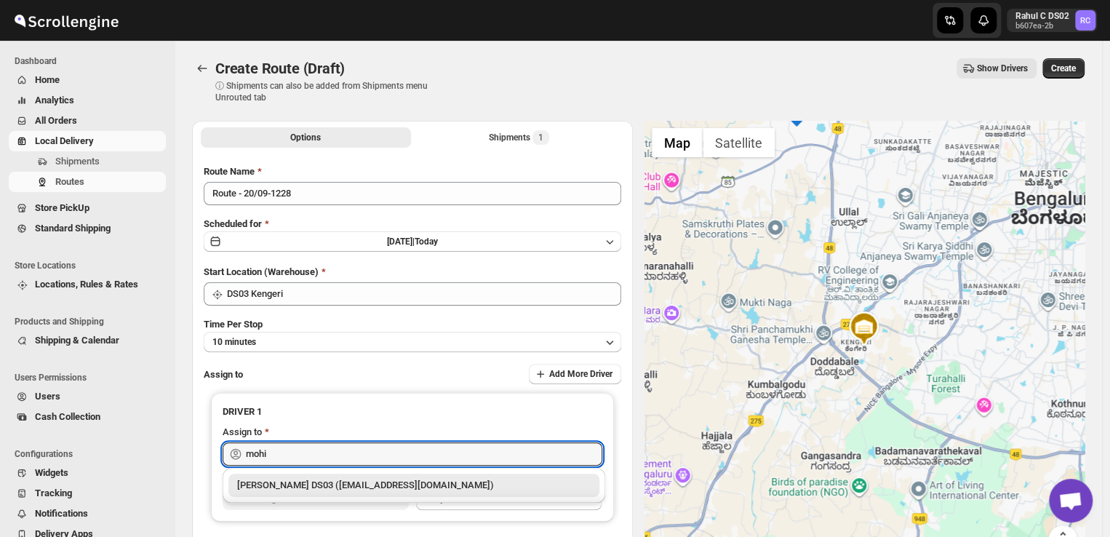
click at [384, 487] on div "[PERSON_NAME] DS03 ([EMAIL_ADDRESS][DOMAIN_NAME])" at bounding box center [414, 485] width 354 height 15
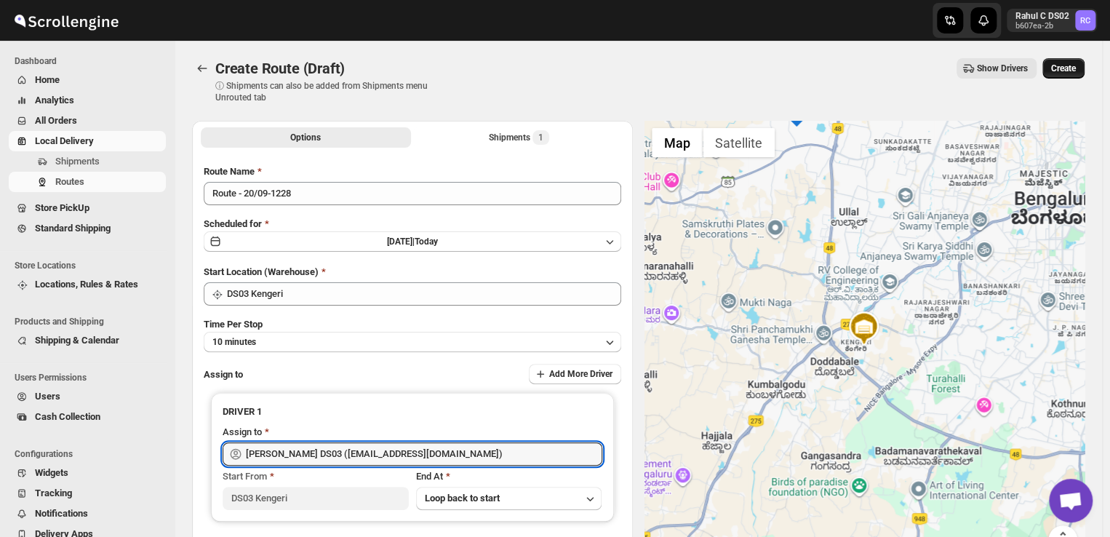
type input "[PERSON_NAME] DS03 ([EMAIL_ADDRESS][DOMAIN_NAME])"
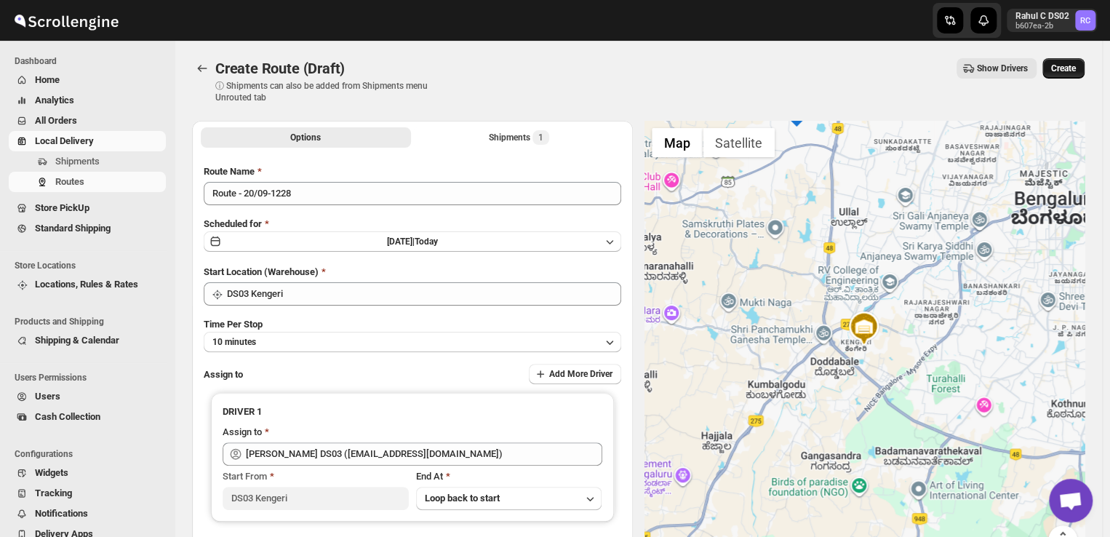
click at [1068, 64] on span "Create" at bounding box center [1063, 69] width 25 height 12
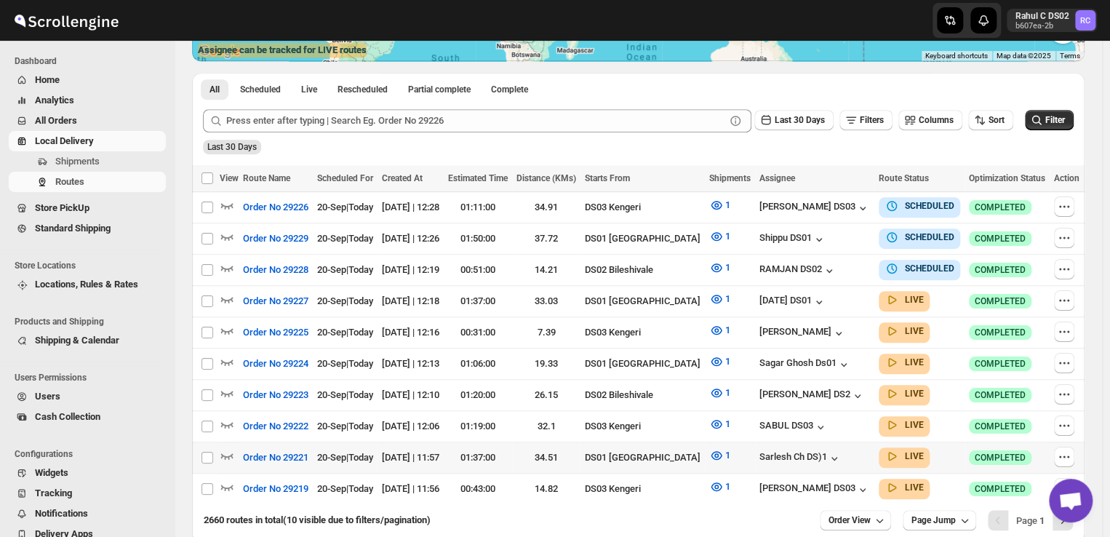
scroll to position [362, 0]
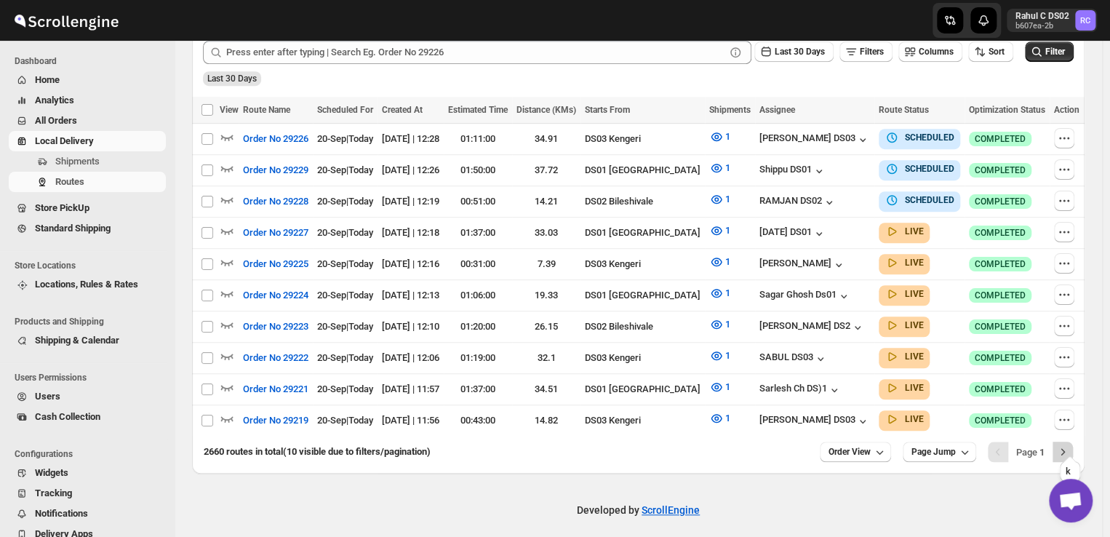
click at [1067, 444] on icon "Next" at bounding box center [1062, 451] width 15 height 15
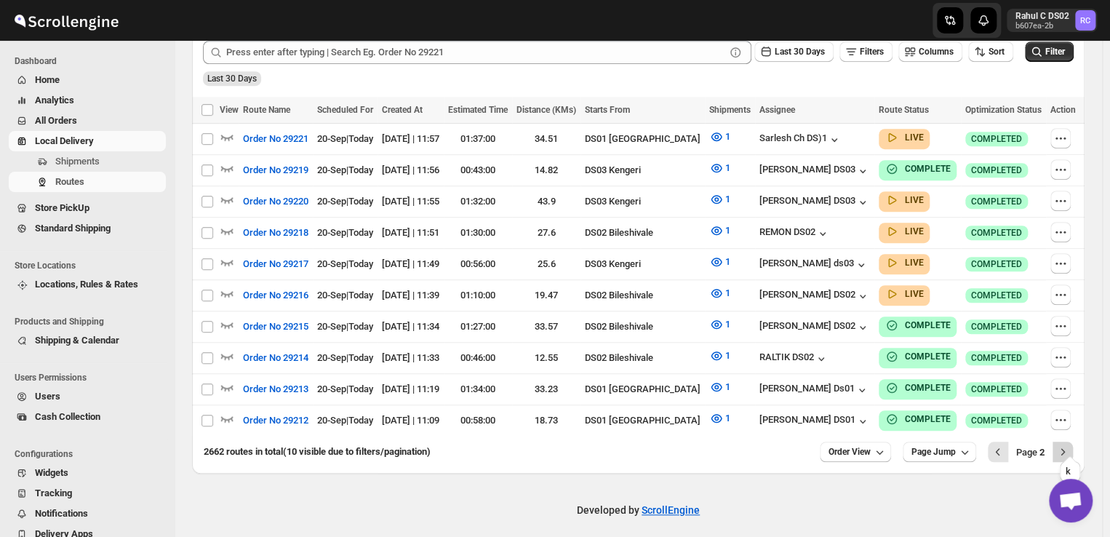
click at [1067, 445] on icon "Next" at bounding box center [1062, 451] width 15 height 15
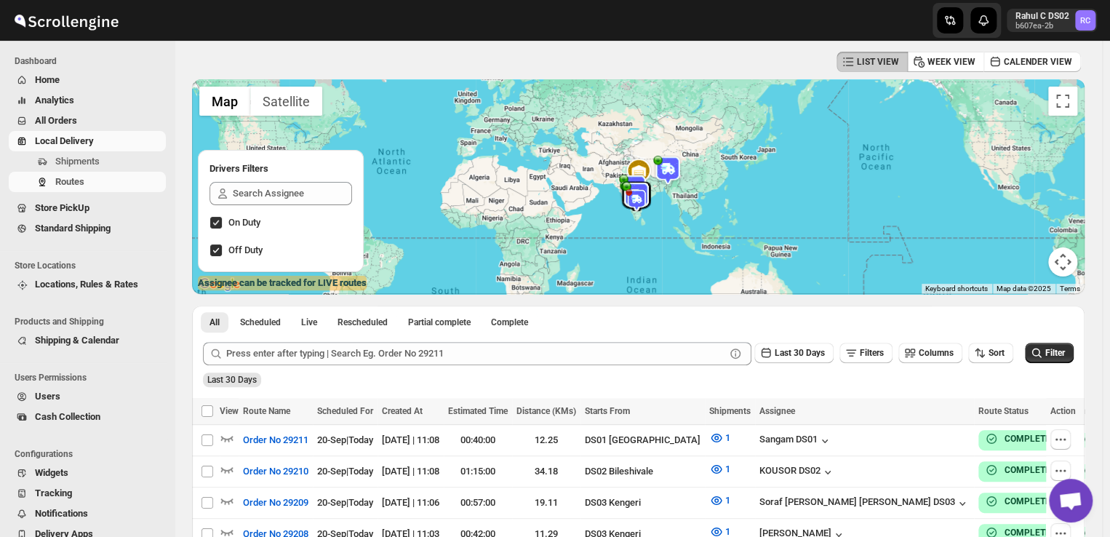
scroll to position [0, 0]
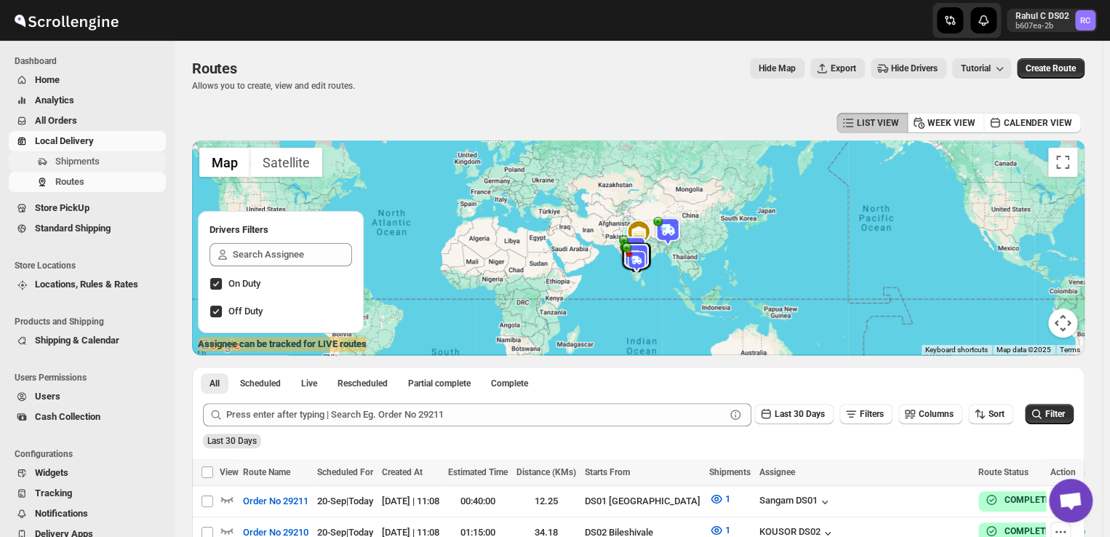
click at [105, 163] on span "Shipments" at bounding box center [109, 161] width 108 height 15
